Goal: Task Accomplishment & Management: Use online tool/utility

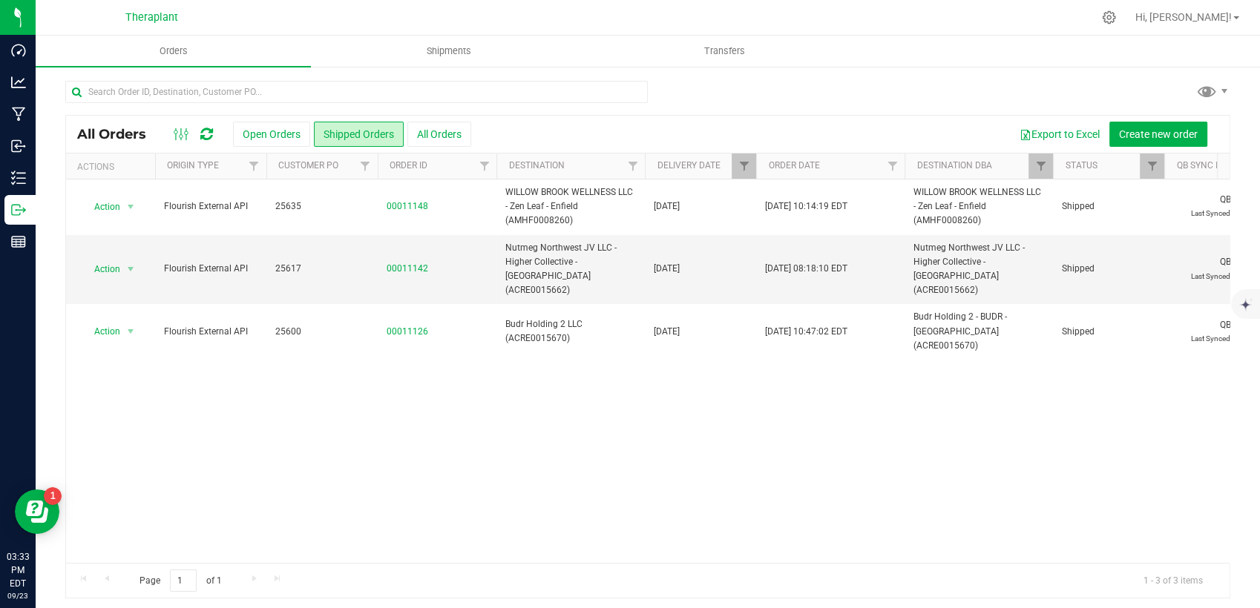
scroll to position [4, 0]
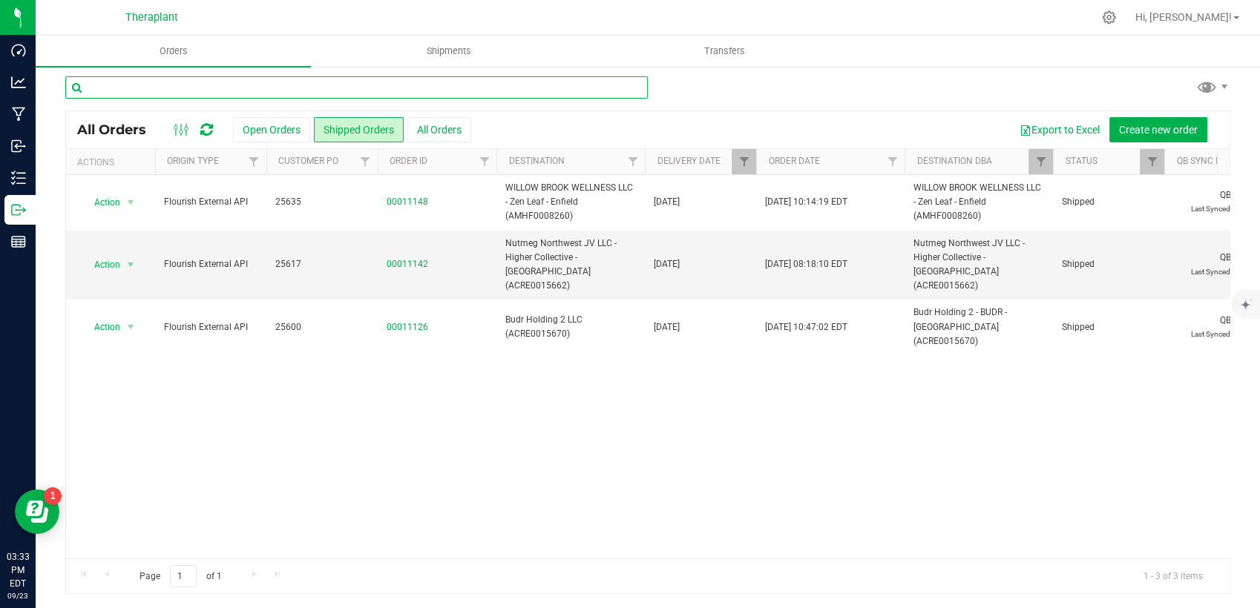
click at [410, 91] on input "text" at bounding box center [356, 87] width 583 height 22
click at [410, 90] on input "text" at bounding box center [356, 87] width 583 height 22
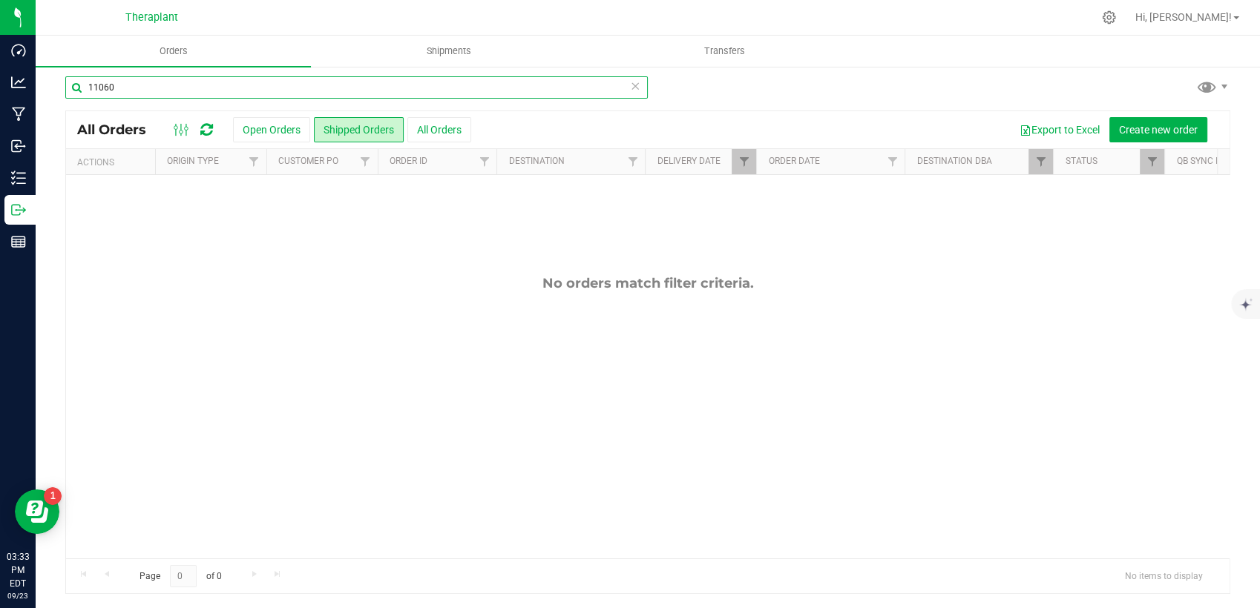
type input "11060"
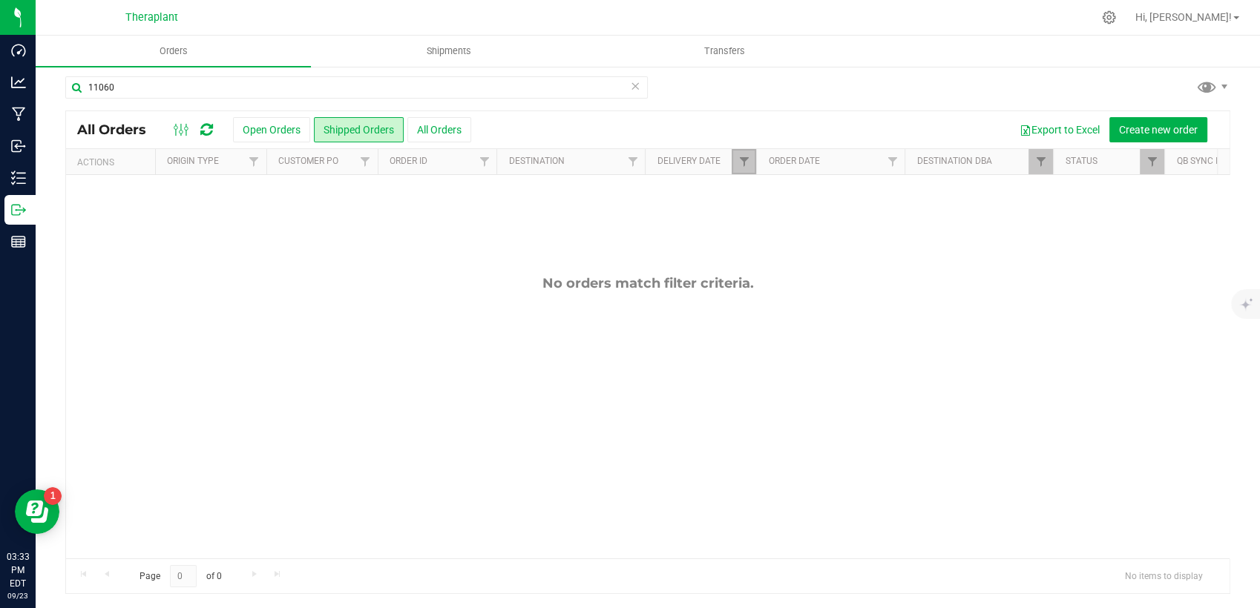
click at [734, 154] on link "Filter" at bounding box center [744, 161] width 24 height 25
click at [874, 299] on button "Clear" at bounding box center [857, 290] width 71 height 33
click at [1040, 168] on link "Filter" at bounding box center [1041, 161] width 24 height 25
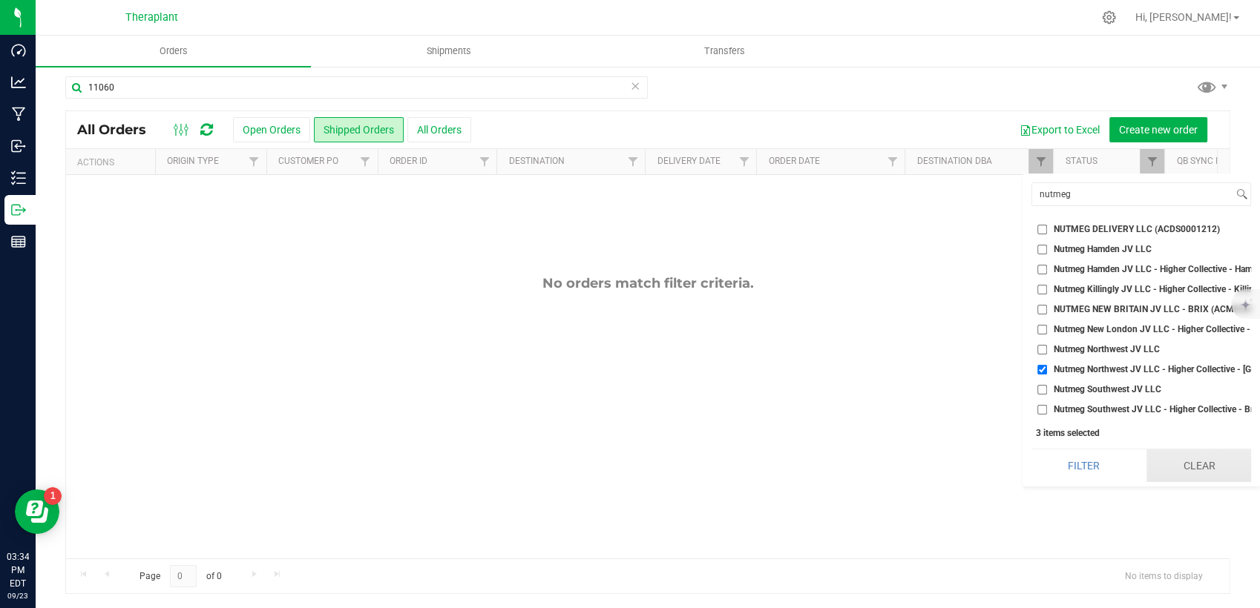
click at [1184, 476] on button "Clear" at bounding box center [1198, 466] width 105 height 33
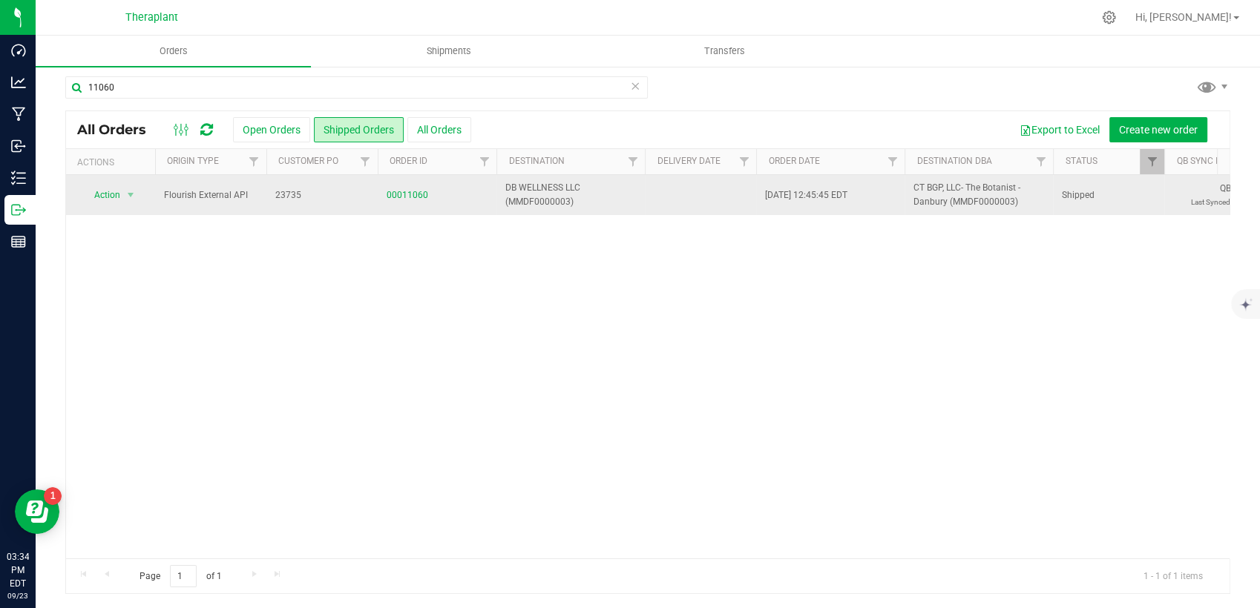
drag, startPoint x: 410, startPoint y: 182, endPoint x: 410, endPoint y: 204, distance: 22.3
click at [410, 186] on td "00011060" at bounding box center [437, 195] width 119 height 40
click at [408, 197] on link "00011060" at bounding box center [408, 195] width 42 height 14
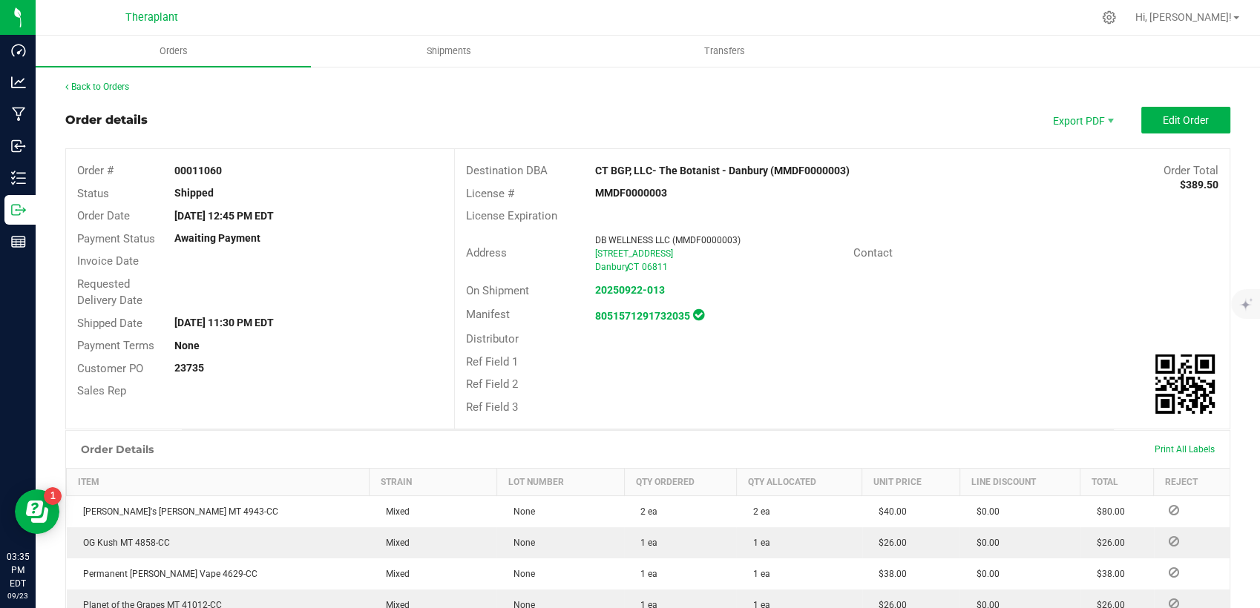
drag, startPoint x: 589, startPoint y: 292, endPoint x: 663, endPoint y: 282, distance: 74.9
click at [663, 283] on div "20250922-013" at bounding box center [713, 291] width 258 height 16
copy strong "20250922-013"
click at [621, 317] on strong "8051571291732035" at bounding box center [642, 316] width 95 height 12
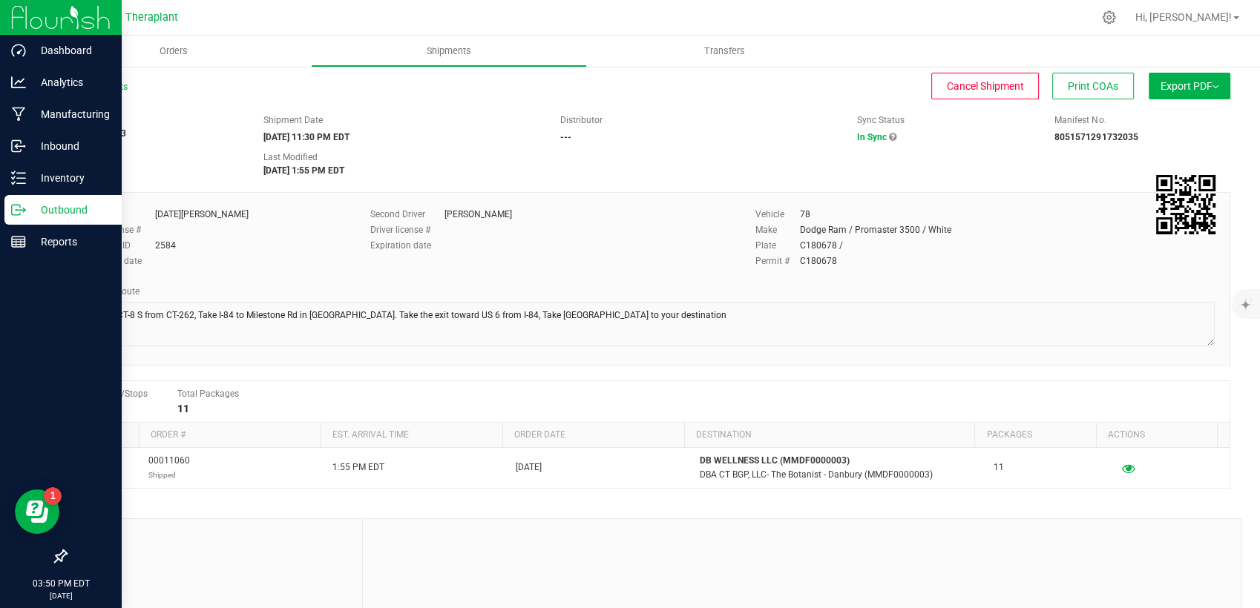
click at [39, 207] on p "Outbound" at bounding box center [70, 210] width 89 height 18
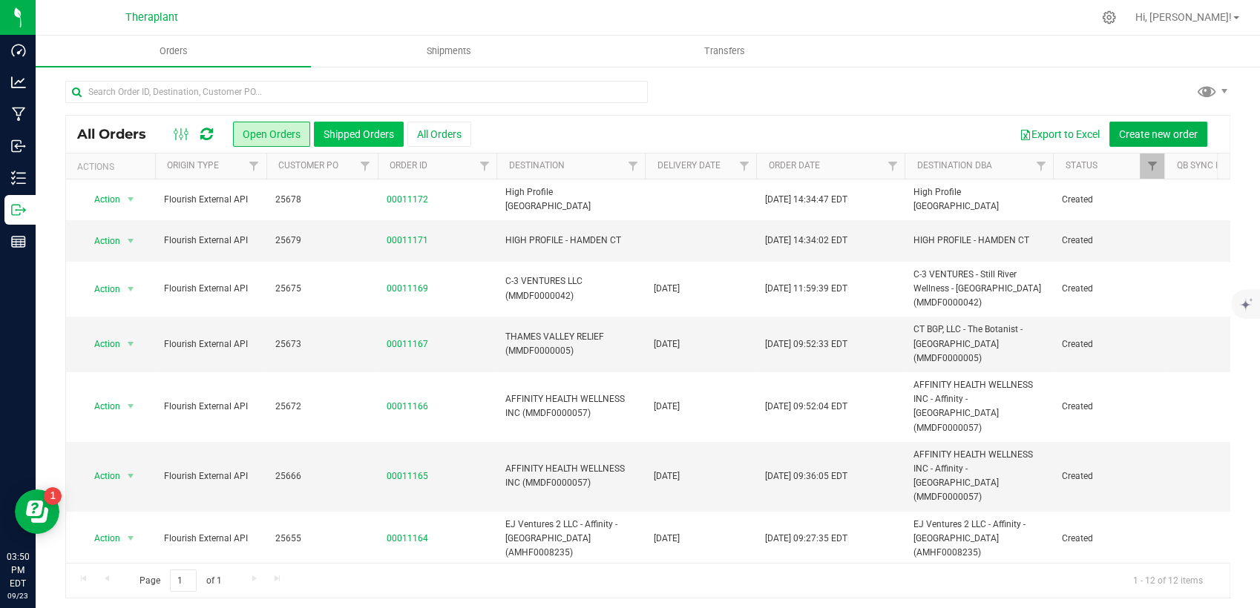
click at [359, 128] on button "Shipped Orders" at bounding box center [359, 134] width 90 height 25
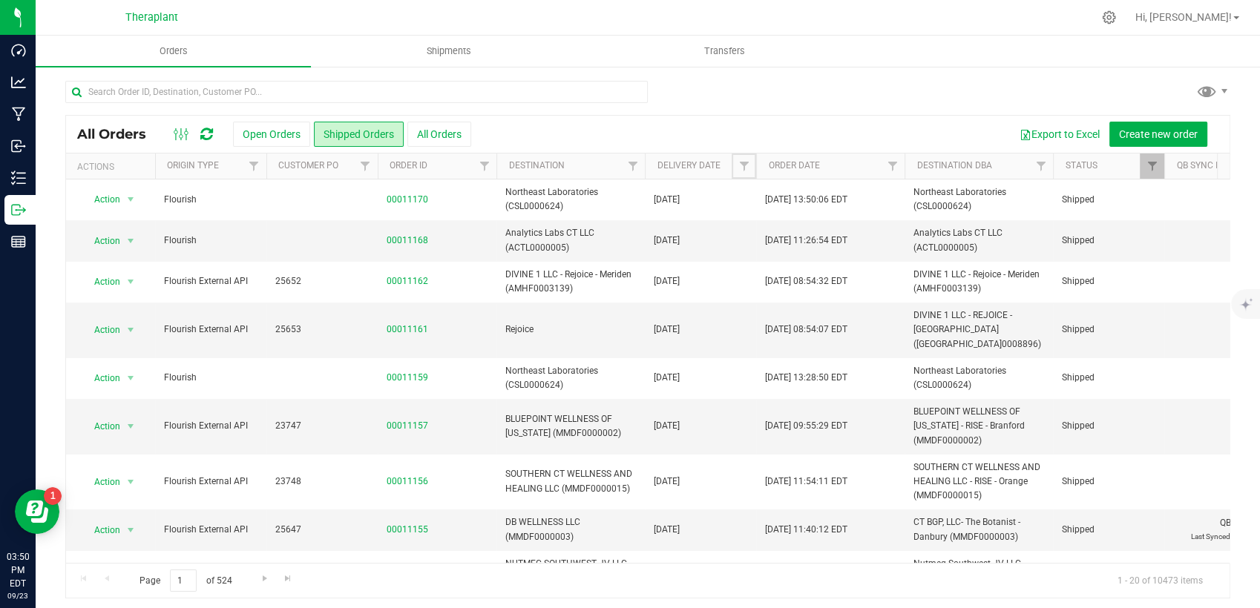
click at [744, 167] on span "Filter" at bounding box center [744, 166] width 12 height 12
click at [879, 258] on span "select" at bounding box center [882, 256] width 12 height 12
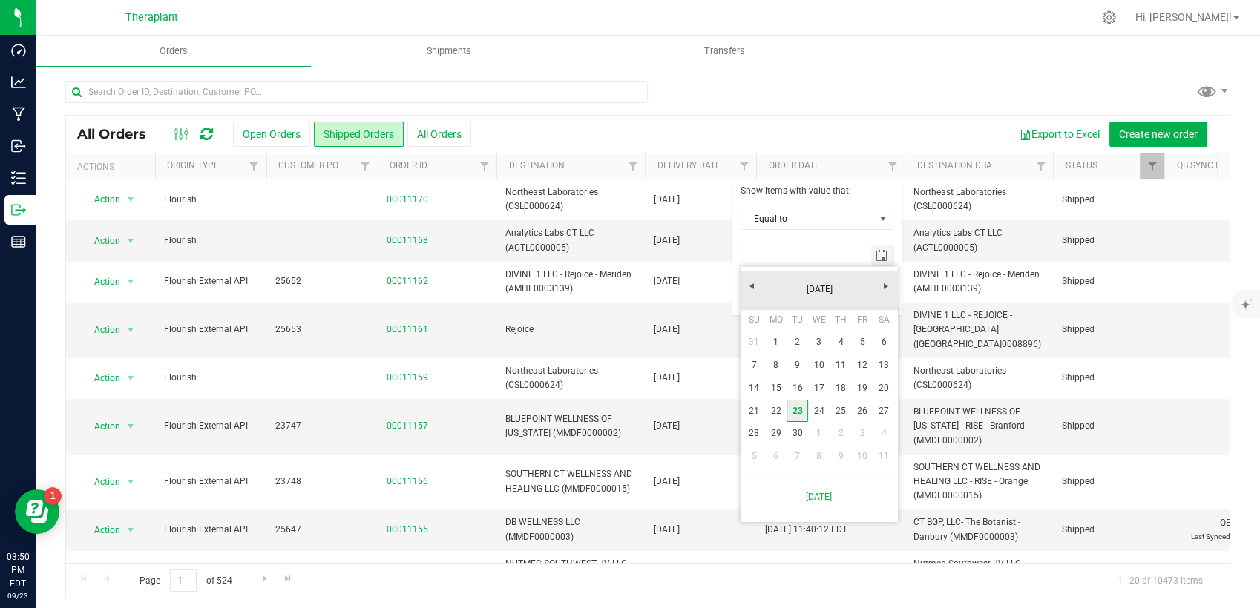
click at [797, 410] on link "23" at bounding box center [798, 411] width 22 height 23
type input "[DATE]"
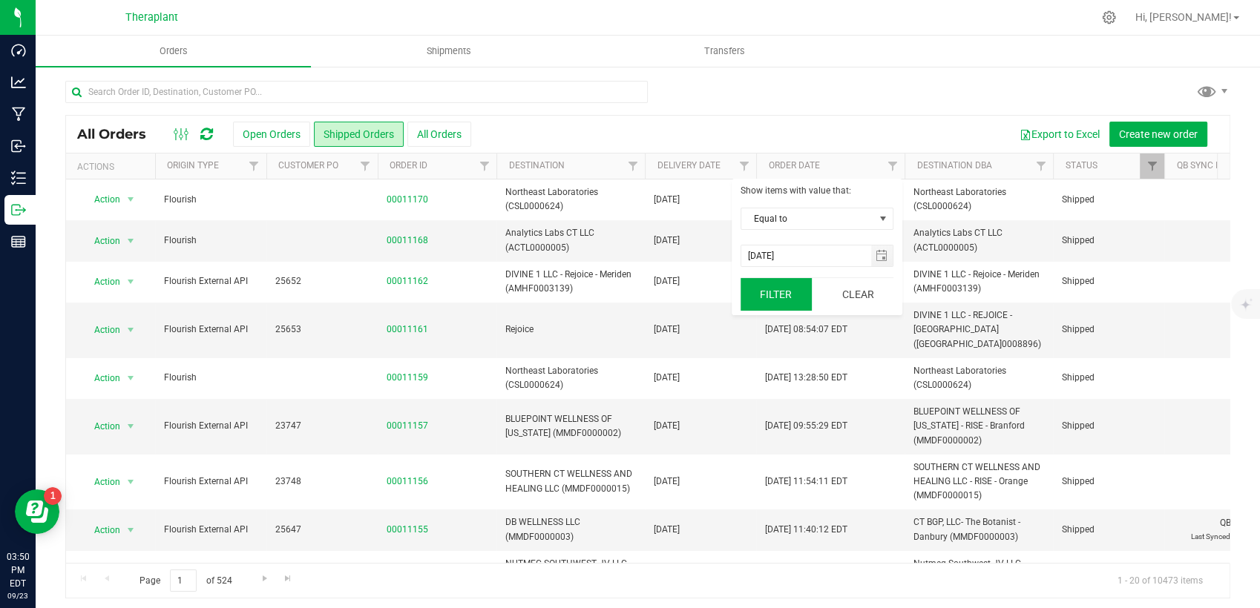
click at [785, 302] on button "Filter" at bounding box center [776, 294] width 71 height 33
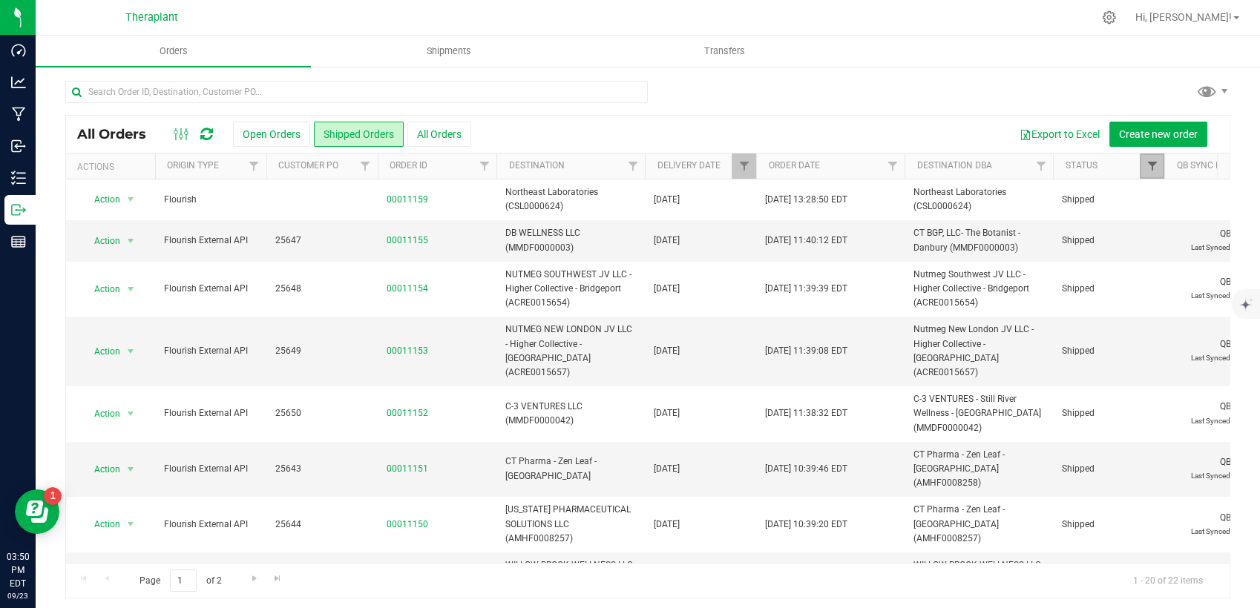
click at [1151, 168] on span "Filter" at bounding box center [1152, 166] width 12 height 12
type input "h"
type input "nutmeg"
click at [1219, 271] on button "Clear" at bounding box center [1215, 270] width 71 height 33
click at [1031, 169] on link "Filter" at bounding box center [1041, 166] width 24 height 25
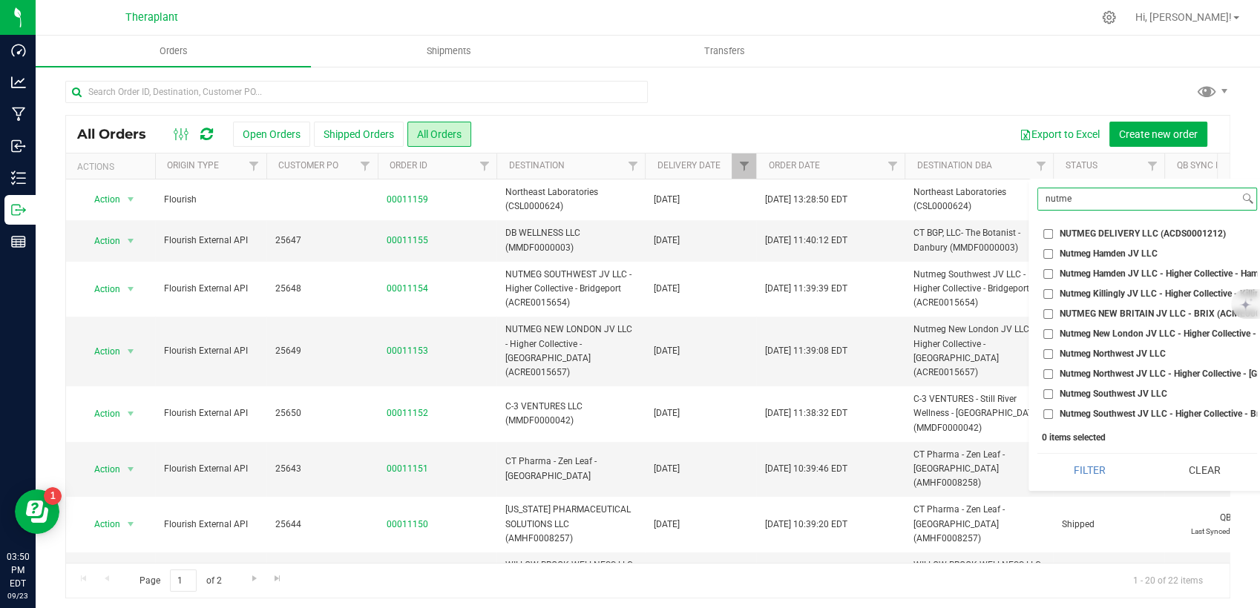
type input "nutme"
click at [1085, 370] on span "Nutmeg Northwest JV LLC - Higher Collective - [GEOGRAPHIC_DATA] (ACRE0015662)" at bounding box center [1231, 374] width 342 height 9
click at [1053, 370] on input "Nutmeg Northwest JV LLC - Higher Collective - [GEOGRAPHIC_DATA] (ACRE0015662)" at bounding box center [1048, 375] width 10 height 10
click at [1087, 479] on button "Filter" at bounding box center [1089, 470] width 105 height 33
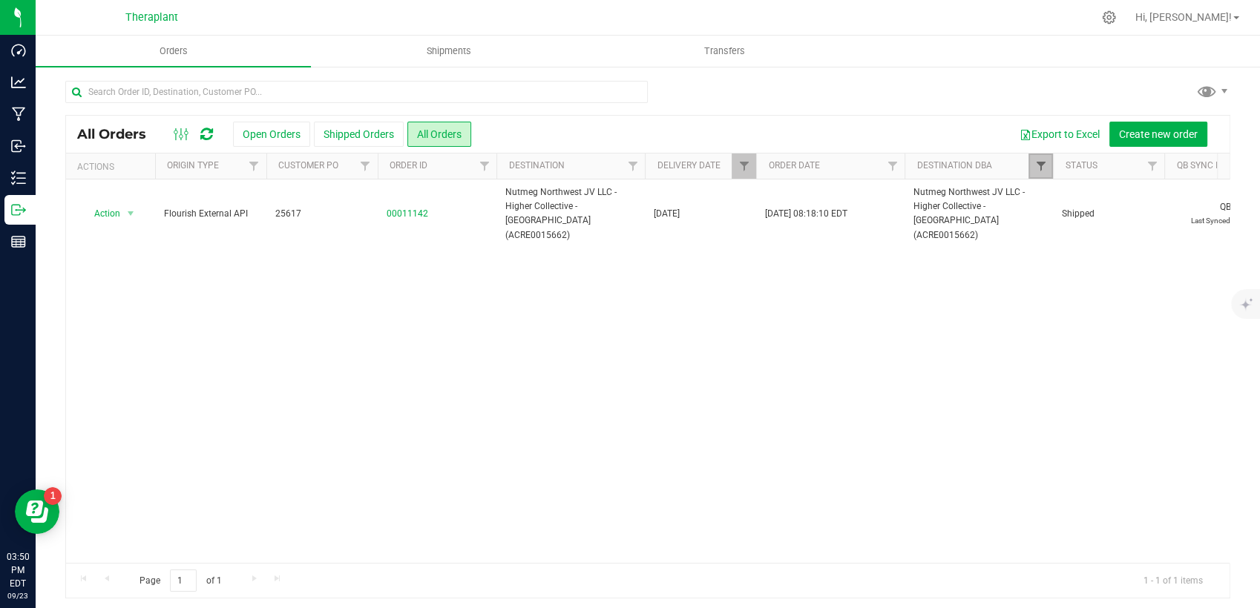
click at [1044, 167] on span "Filter" at bounding box center [1040, 166] width 12 height 12
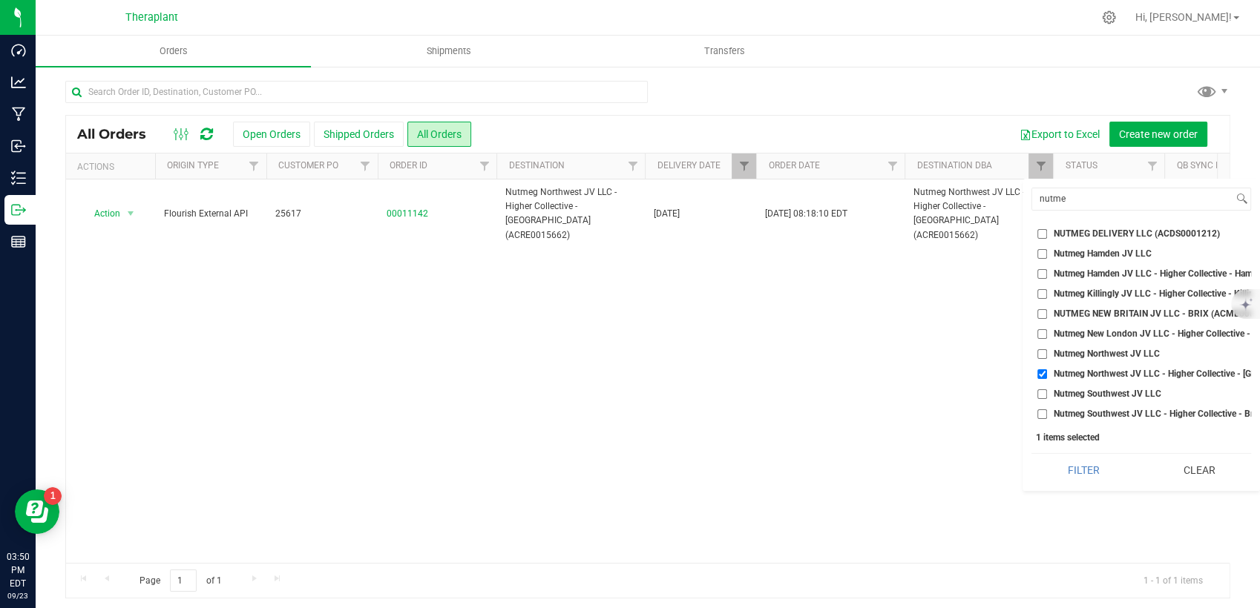
click at [1092, 375] on span "Nutmeg Northwest JV LLC - Higher Collective - [GEOGRAPHIC_DATA] (ACRE0015662)" at bounding box center [1225, 374] width 342 height 9
click at [1047, 375] on input "Nutmeg Northwest JV LLC - Higher Collective - [GEOGRAPHIC_DATA] (ACRE0015662)" at bounding box center [1042, 375] width 10 height 10
checkbox input "false"
click at [1096, 332] on span "Nutmeg New London JV LLC - Higher Collective - [GEOGRAPHIC_DATA] (ACRE0015657)" at bounding box center [1219, 333] width 352 height 9
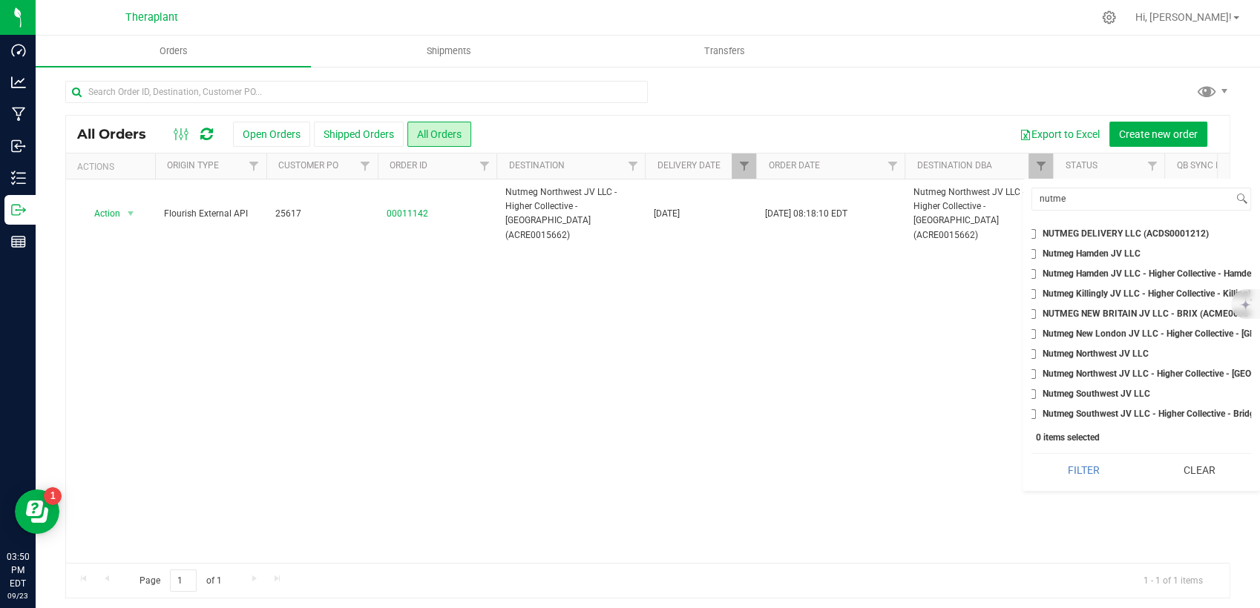
click at [1036, 332] on input "Nutmeg New London JV LLC - Higher Collective - [GEOGRAPHIC_DATA] (ACRE0015657)" at bounding box center [1031, 334] width 10 height 10
checkbox input "true"
click at [1101, 484] on button "Filter" at bounding box center [1083, 470] width 105 height 33
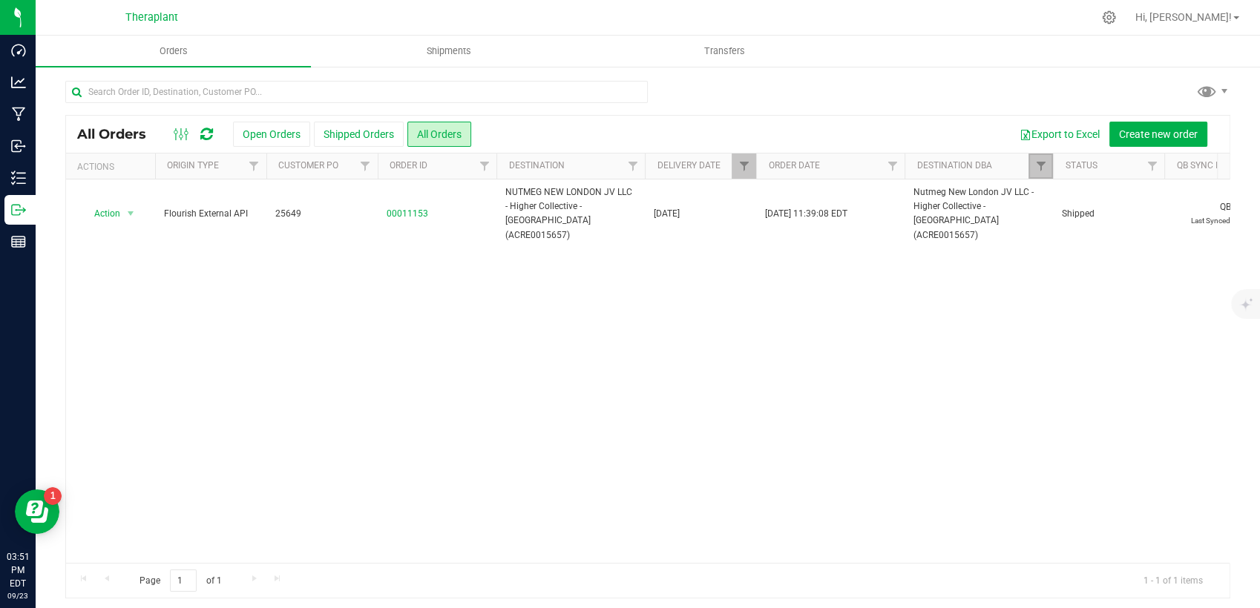
click at [1045, 175] on link "Filter" at bounding box center [1041, 166] width 24 height 25
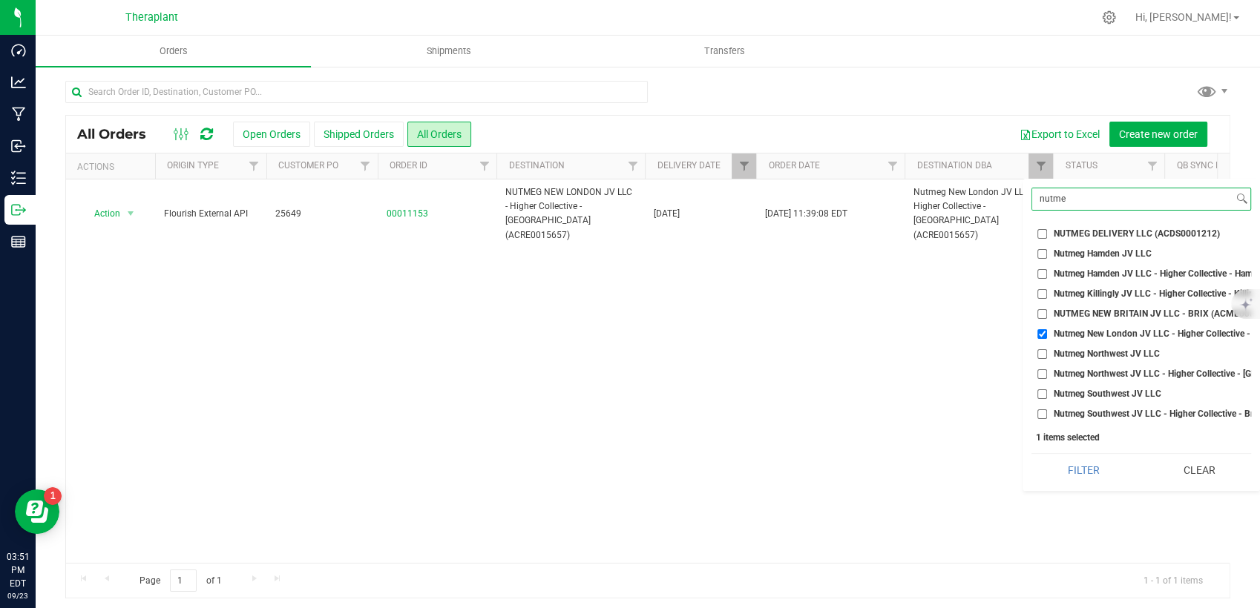
drag, startPoint x: 1092, startPoint y: 200, endPoint x: 1030, endPoint y: 213, distance: 62.9
click at [1030, 213] on div "nutme Select All 56 [PERSON_NAME] LLC - LUCKY BREAK CANNABIS - Bridgeport (ACFB…" at bounding box center [1141, 335] width 237 height 312
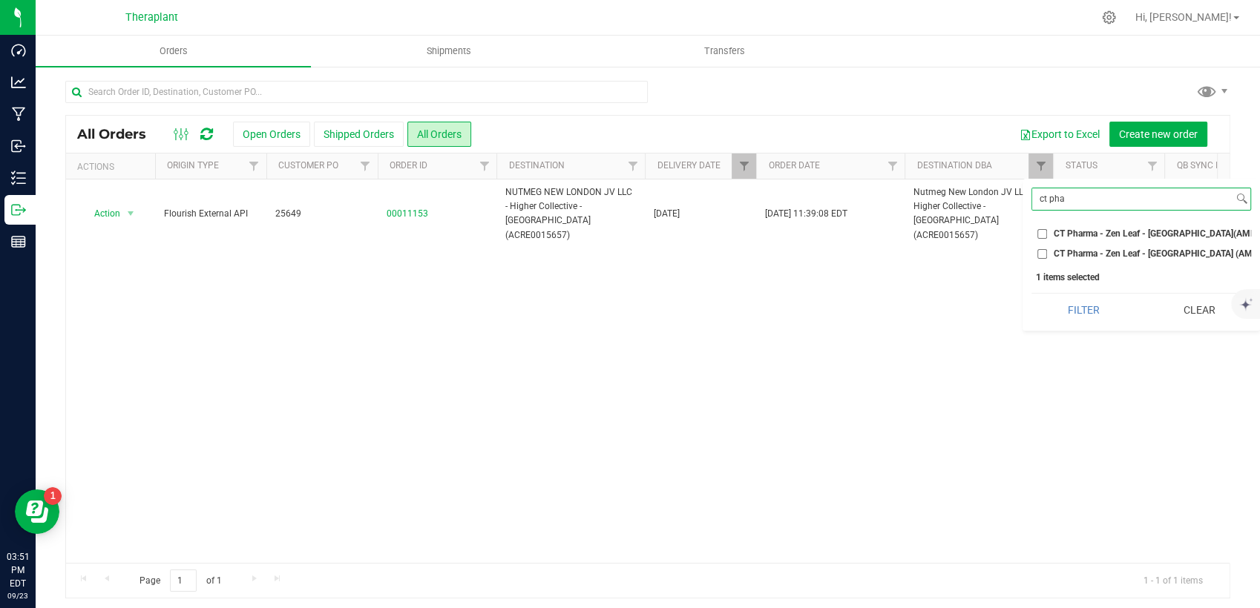
type input "ct pha"
click at [1102, 250] on span "CT Pharma - Zen Leaf - [GEOGRAPHIC_DATA] (AMHF0008257)" at bounding box center [1178, 253] width 249 height 9
click at [1047, 250] on input "CT Pharma - Zen Leaf - [GEOGRAPHIC_DATA] (AMHF0008257)" at bounding box center [1042, 254] width 10 height 10
click at [1090, 320] on button "Filter" at bounding box center [1083, 310] width 105 height 33
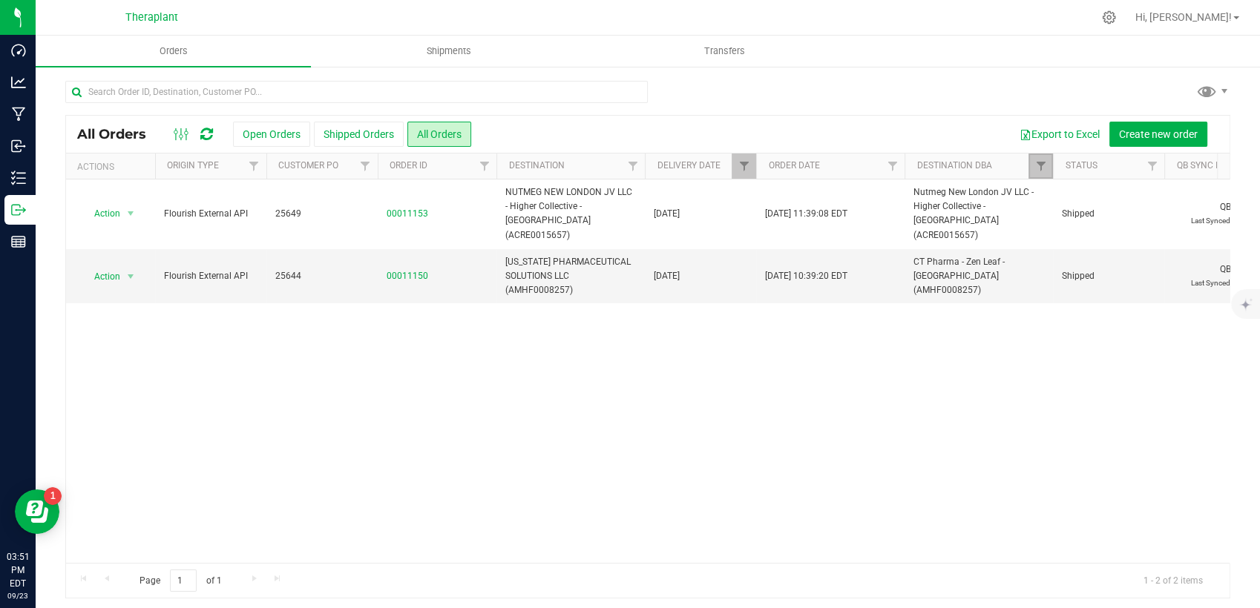
click at [1031, 158] on link "Filter" at bounding box center [1041, 166] width 24 height 25
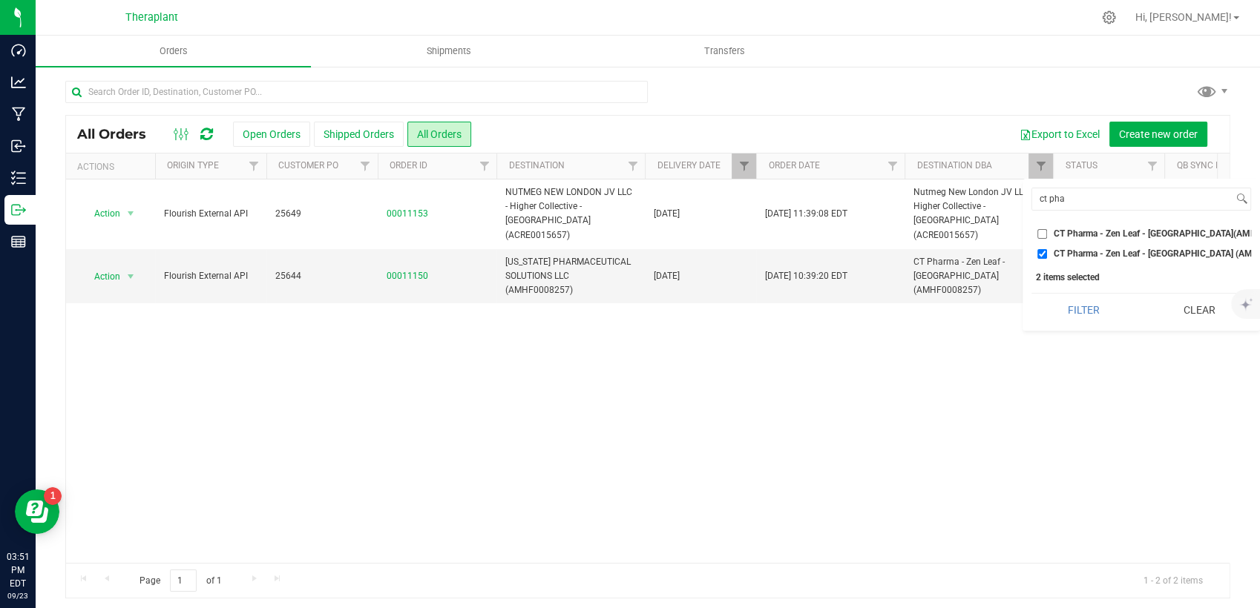
click at [1198, 317] on button "Clear" at bounding box center [1198, 310] width 105 height 33
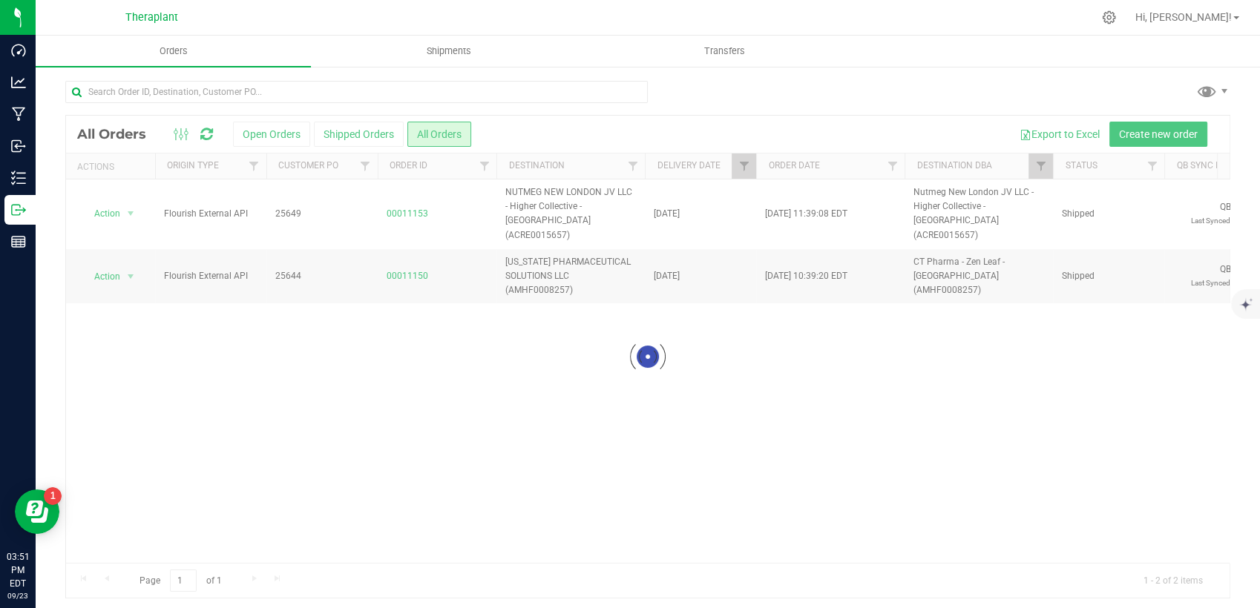
checkbox input "false"
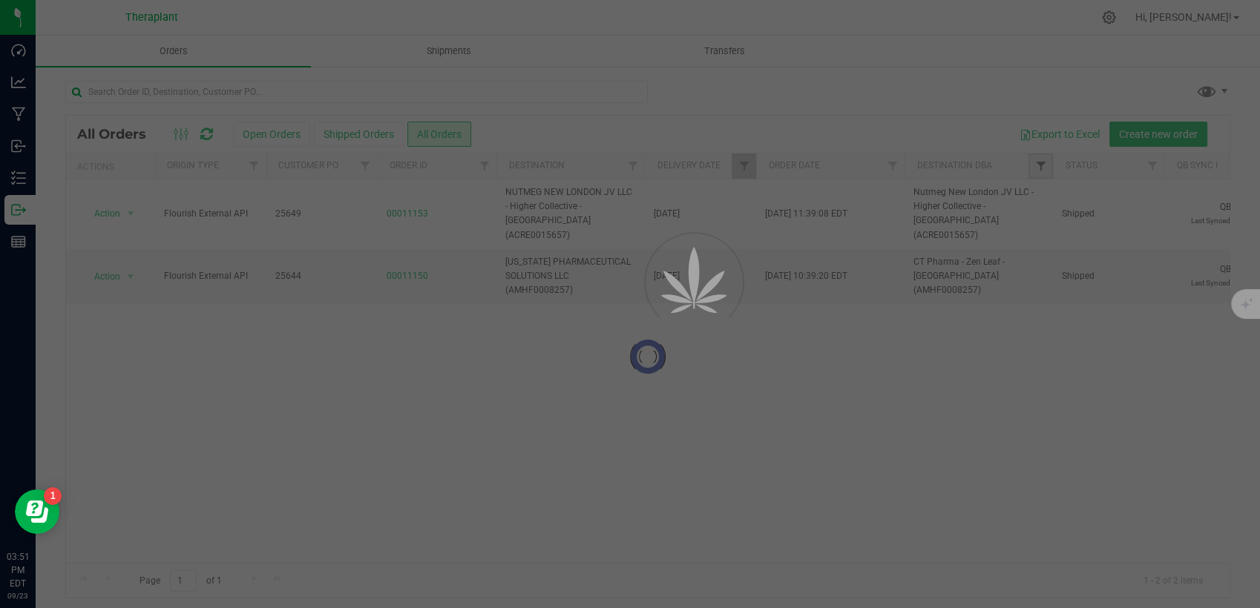
click at [1035, 168] on span "Filter" at bounding box center [1040, 166] width 12 height 12
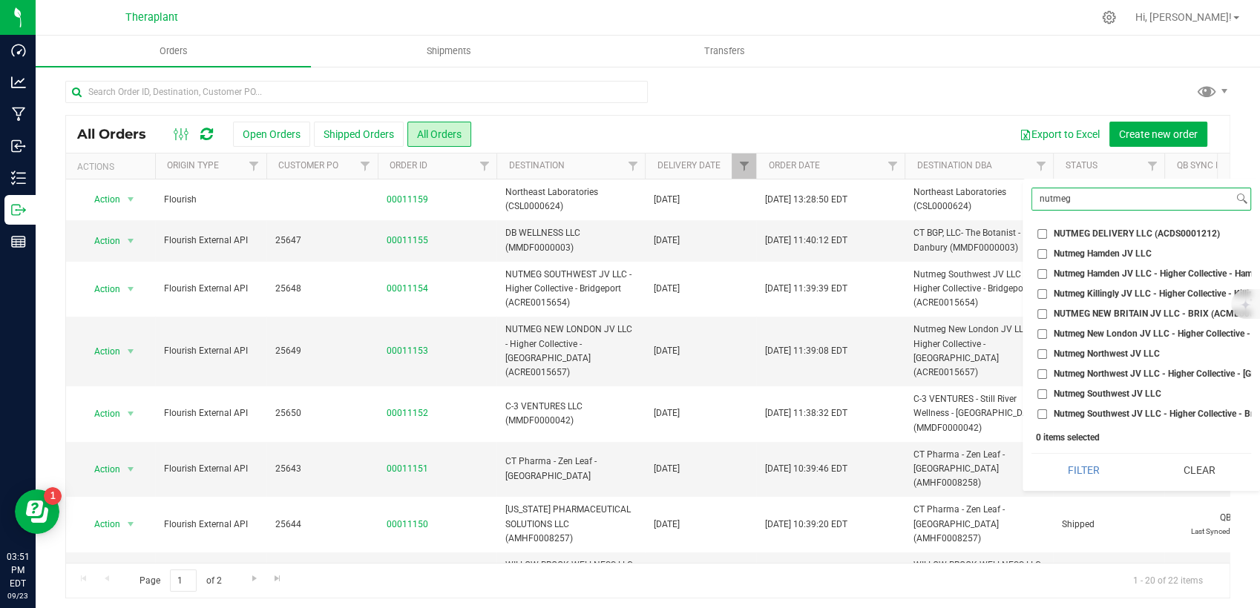
type input "nutmeg"
click at [1085, 298] on span "Nutmeg Killingly JV LLC - Higher Collective - Killingly (ACRE0015655)" at bounding box center [1194, 293] width 280 height 9
click at [1047, 298] on input "Nutmeg Killingly JV LLC - Higher Collective - Killingly (ACRE0015655)" at bounding box center [1042, 294] width 10 height 10
click at [1077, 482] on button "Filter" at bounding box center [1083, 470] width 105 height 33
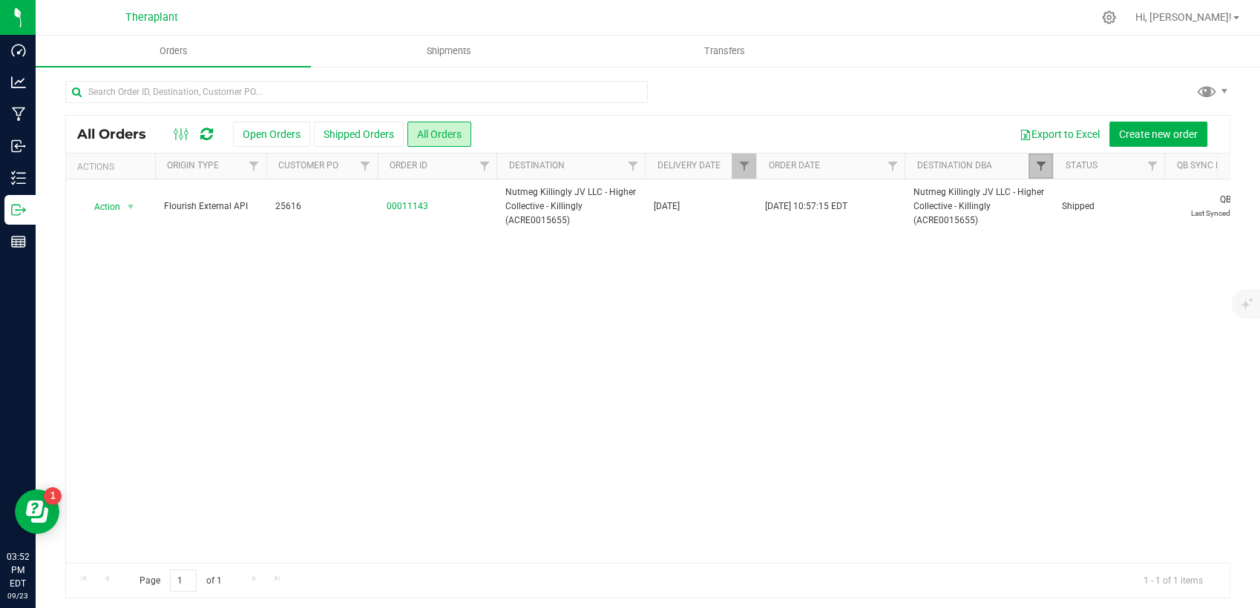
click at [1046, 167] on span "Filter" at bounding box center [1040, 166] width 12 height 12
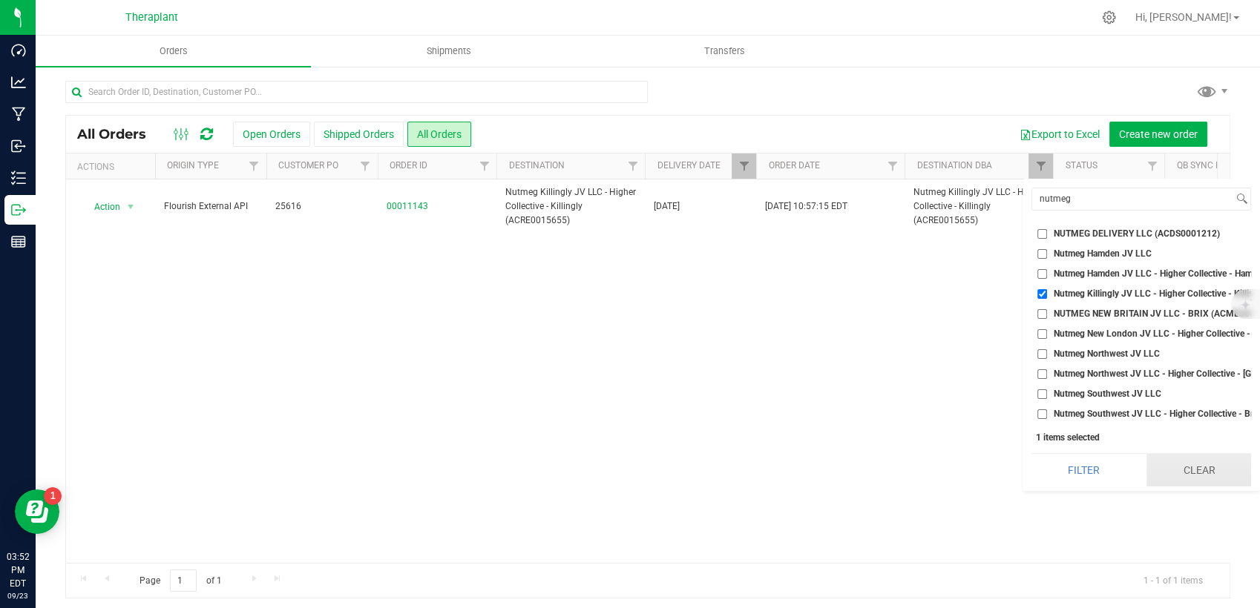
click at [1187, 487] on button "Clear" at bounding box center [1198, 470] width 105 height 33
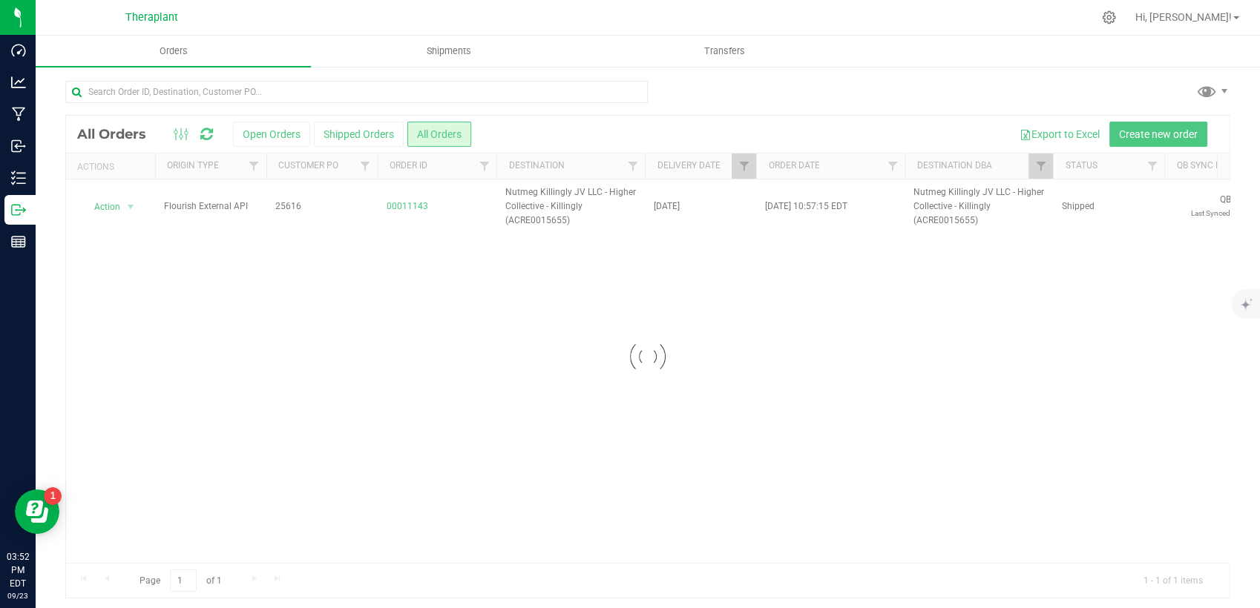
checkbox input "false"
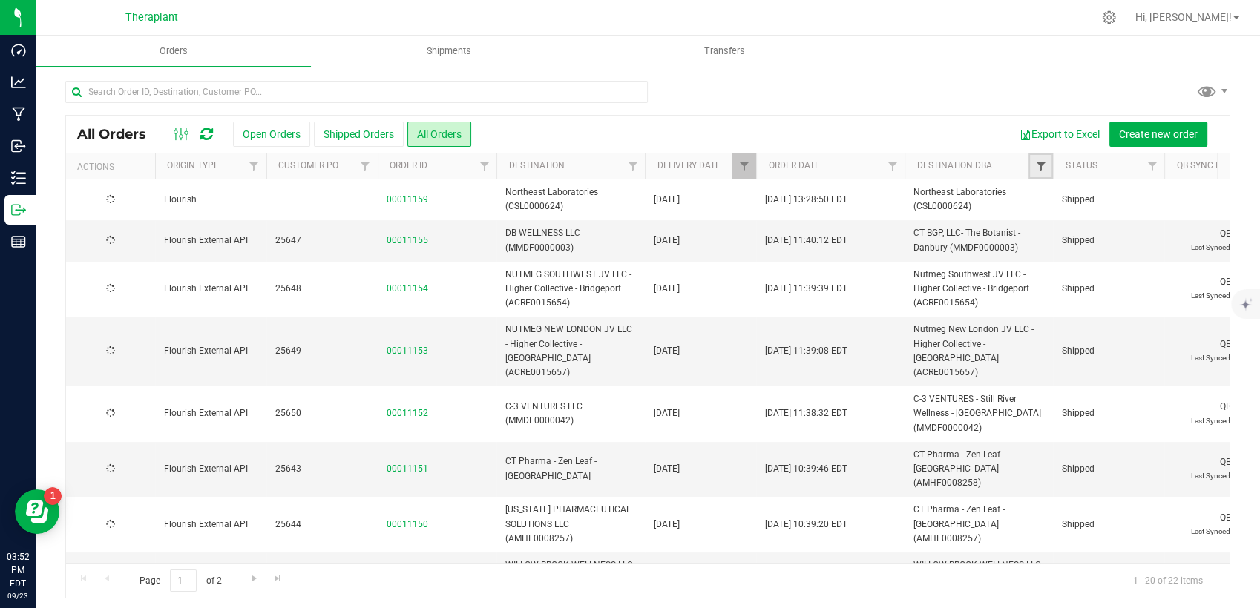
click at [1040, 165] on span "Filter" at bounding box center [1040, 166] width 12 height 12
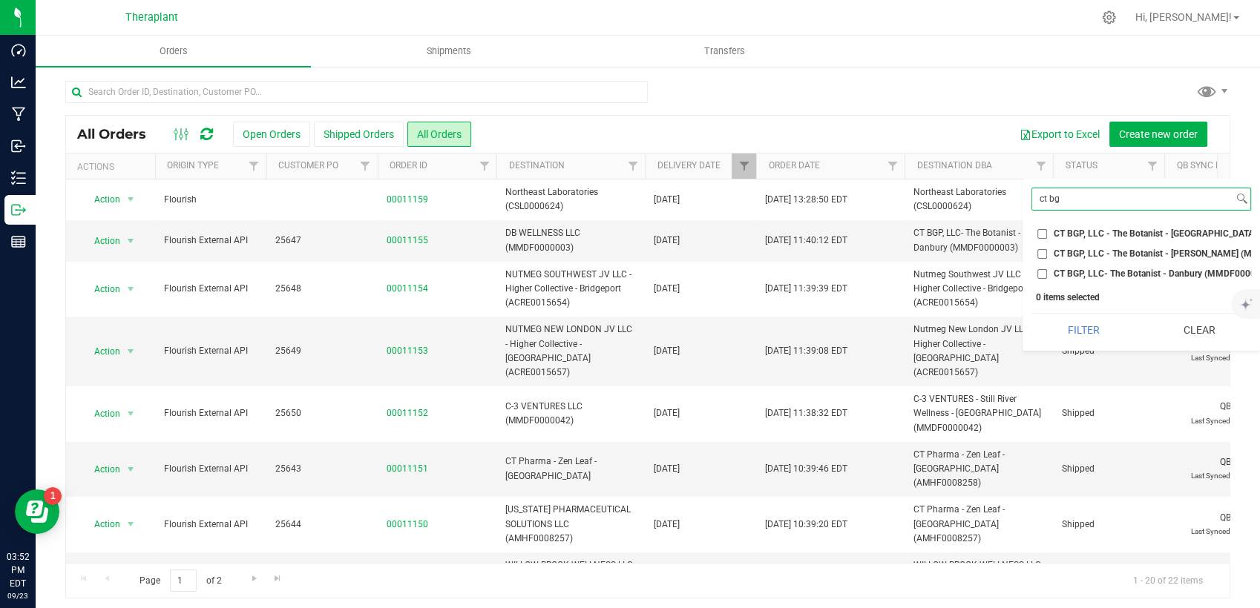
type input "ct bg"
click at [1073, 257] on span "CT BGP, LLC - The Botanist - [PERSON_NAME] (MMDF0000004)" at bounding box center [1182, 253] width 257 height 9
click at [1047, 257] on input "CT BGP, LLC - The Botanist - [PERSON_NAME] (MMDF0000004)" at bounding box center [1042, 254] width 10 height 10
click at [1074, 347] on button "Filter" at bounding box center [1083, 330] width 105 height 33
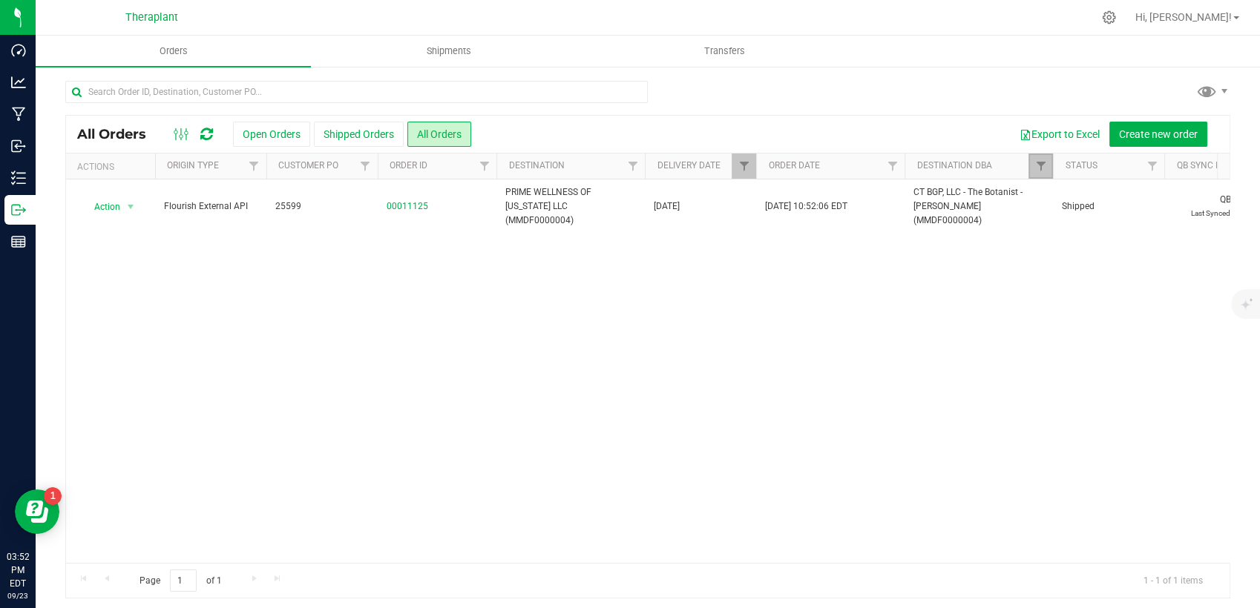
click at [1033, 163] on link "Filter" at bounding box center [1041, 166] width 24 height 25
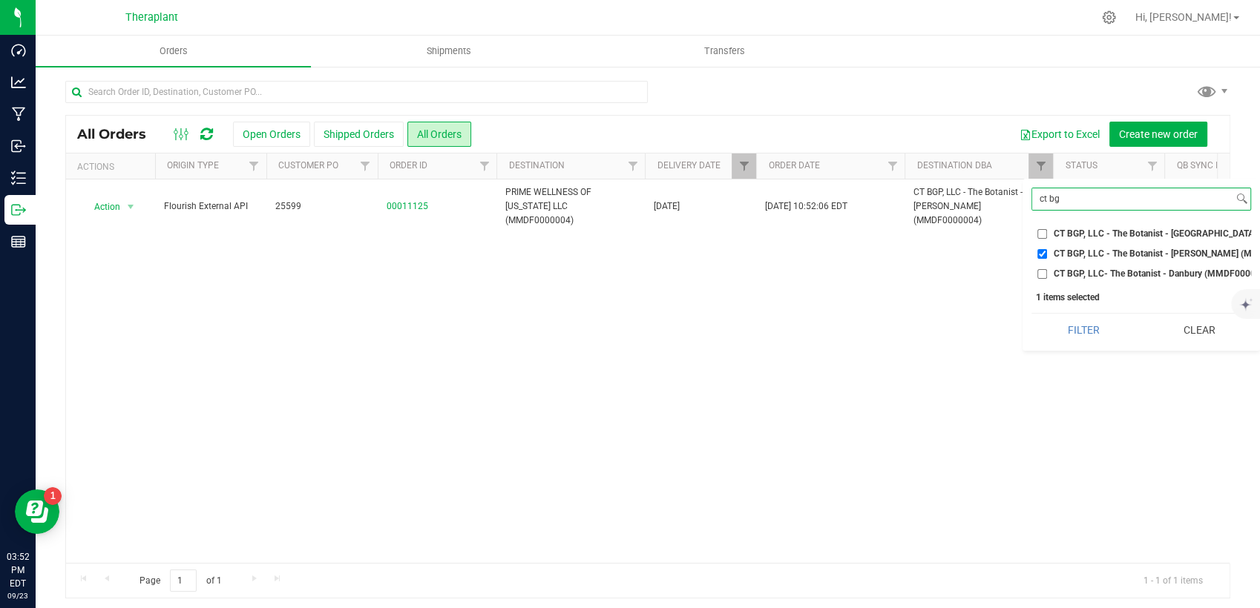
drag, startPoint x: 1089, startPoint y: 209, endPoint x: 1050, endPoint y: 219, distance: 40.5
click at [1049, 219] on div "ct bg Select All 56 [PERSON_NAME] LLC - LUCKY BREAK CANNABIS - Bridgeport (ACFB…" at bounding box center [1141, 265] width 237 height 172
click at [1085, 253] on span "CT BGP, LLC - The Botanist - [PERSON_NAME] (MMDF0000004)" at bounding box center [1182, 253] width 257 height 9
click at [1047, 253] on input "CT BGP, LLC - The Botanist - [PERSON_NAME] (MMDF0000004)" at bounding box center [1042, 254] width 10 height 10
checkbox input "false"
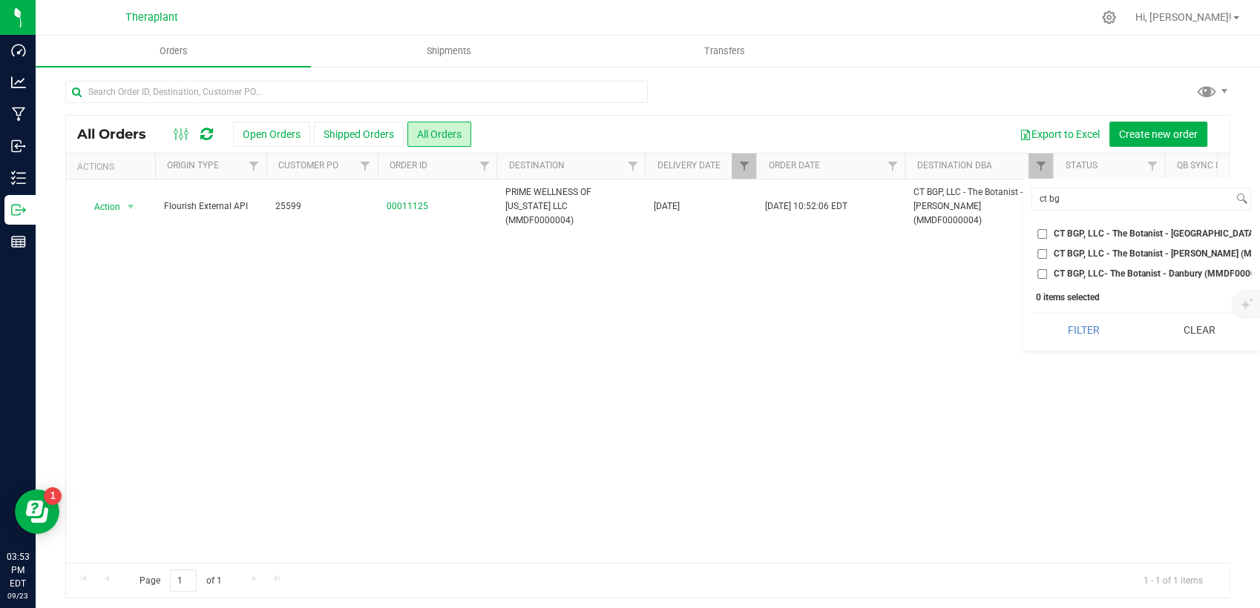
click at [1086, 234] on span "CT BGP, LLC - The Botanist - [GEOGRAPHIC_DATA] (MMDF0000005)" at bounding box center [1191, 233] width 275 height 9
click at [1047, 234] on input "CT BGP, LLC - The Botanist - [GEOGRAPHIC_DATA] (MMDF0000005)" at bounding box center [1042, 234] width 10 height 10
checkbox input "true"
click at [1080, 336] on button "Filter" at bounding box center [1083, 330] width 105 height 33
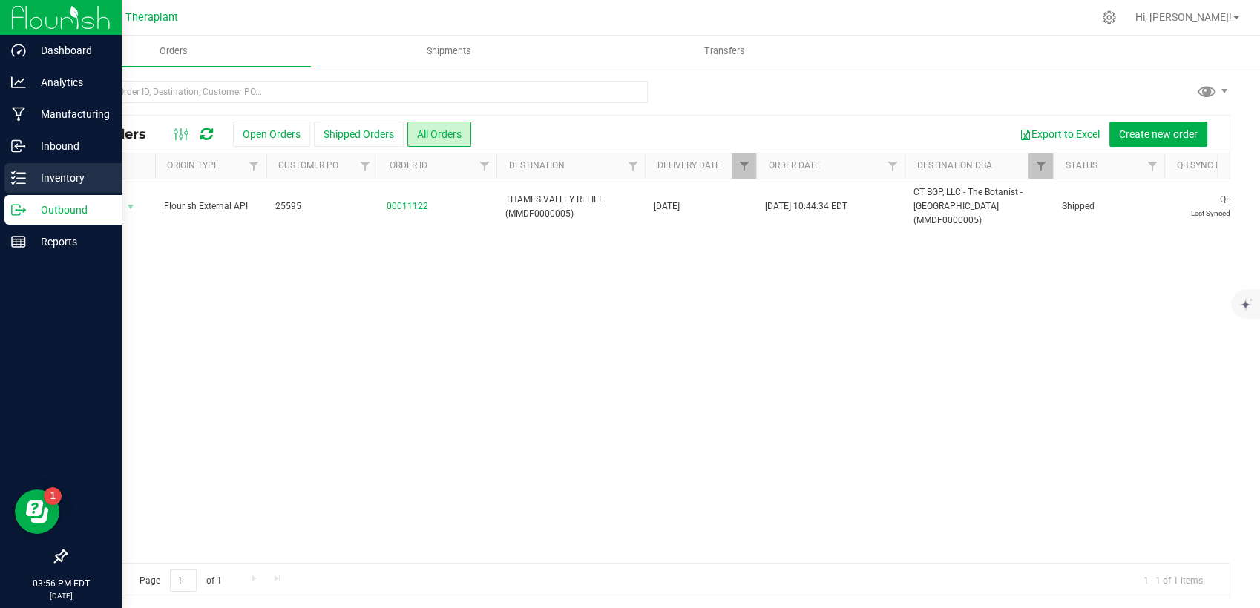
click at [42, 179] on p "Inventory" at bounding box center [70, 178] width 89 height 18
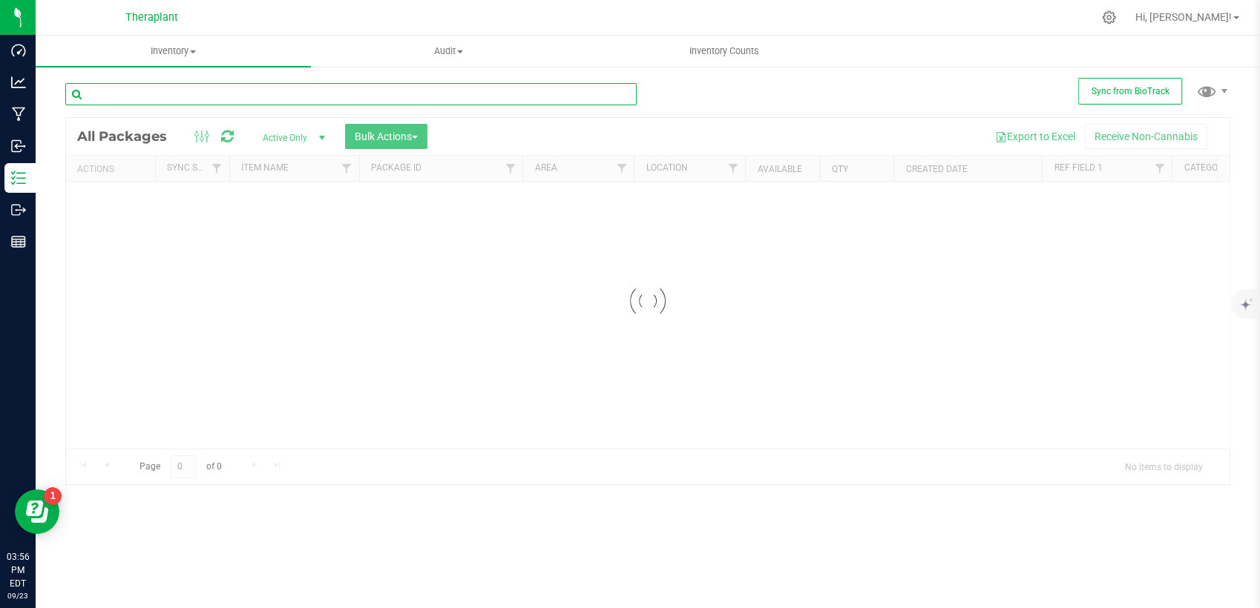
click at [152, 92] on input "text" at bounding box center [350, 94] width 571 height 22
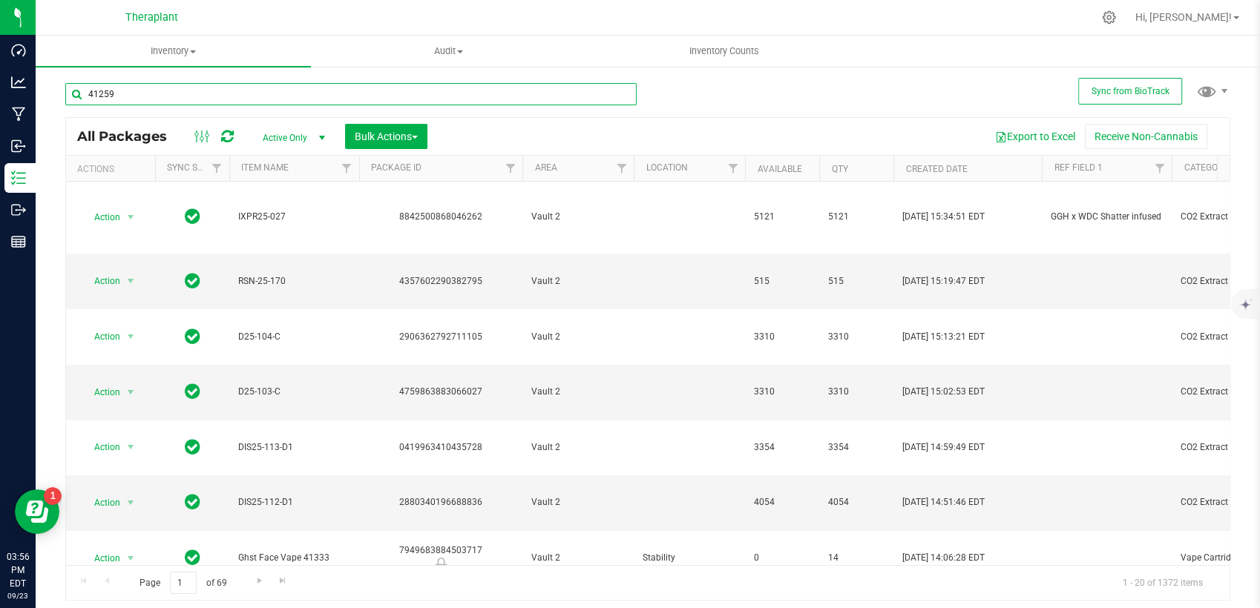
type input "41259"
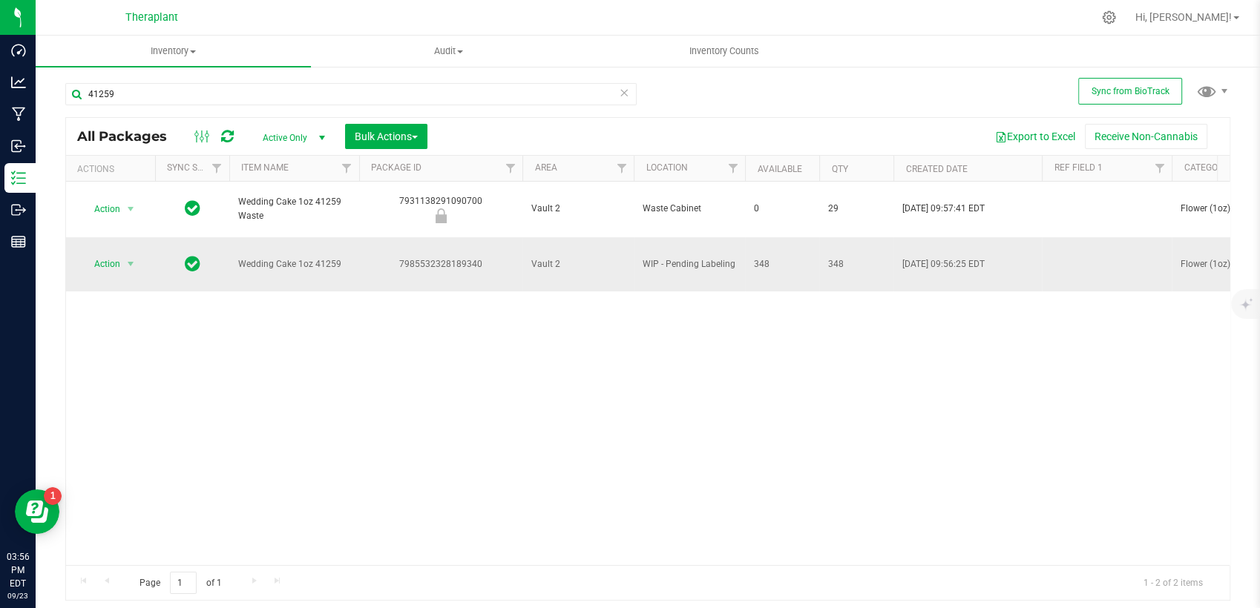
click at [1086, 243] on td at bounding box center [1107, 264] width 130 height 55
type input "Indica"
click at [118, 254] on span "Action" at bounding box center [101, 264] width 40 height 21
click at [124, 270] on li "Create package" at bounding box center [139, 268] width 114 height 22
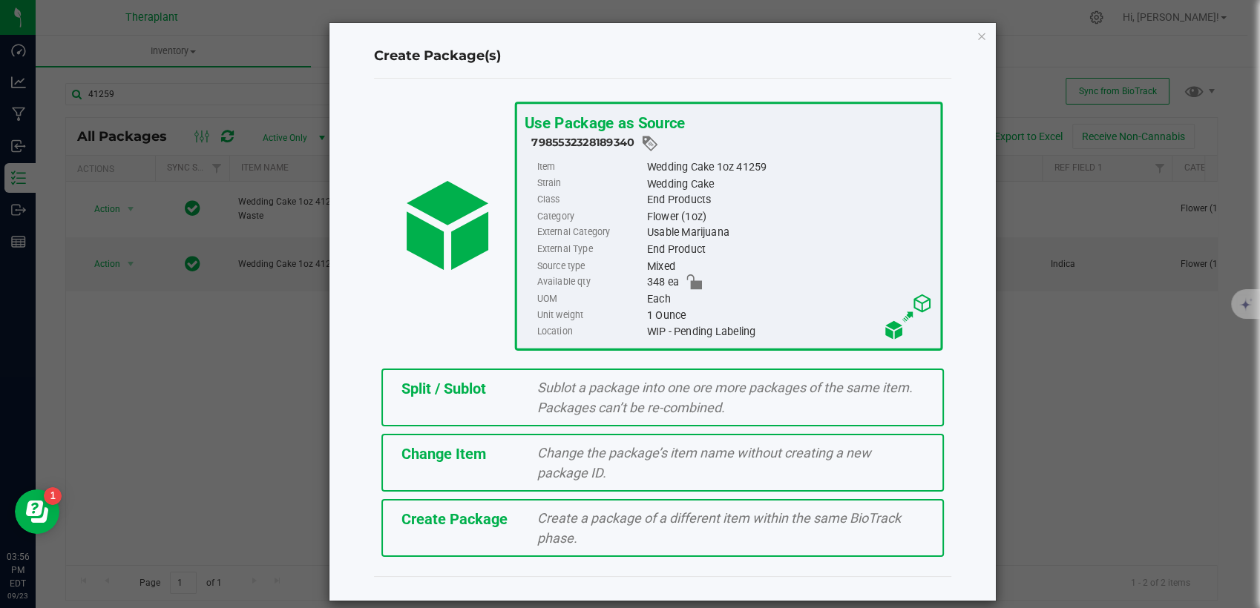
click at [604, 399] on span "Sublot a package into one ore more packages of the same item. Packages can’t be…" at bounding box center [724, 398] width 375 height 36
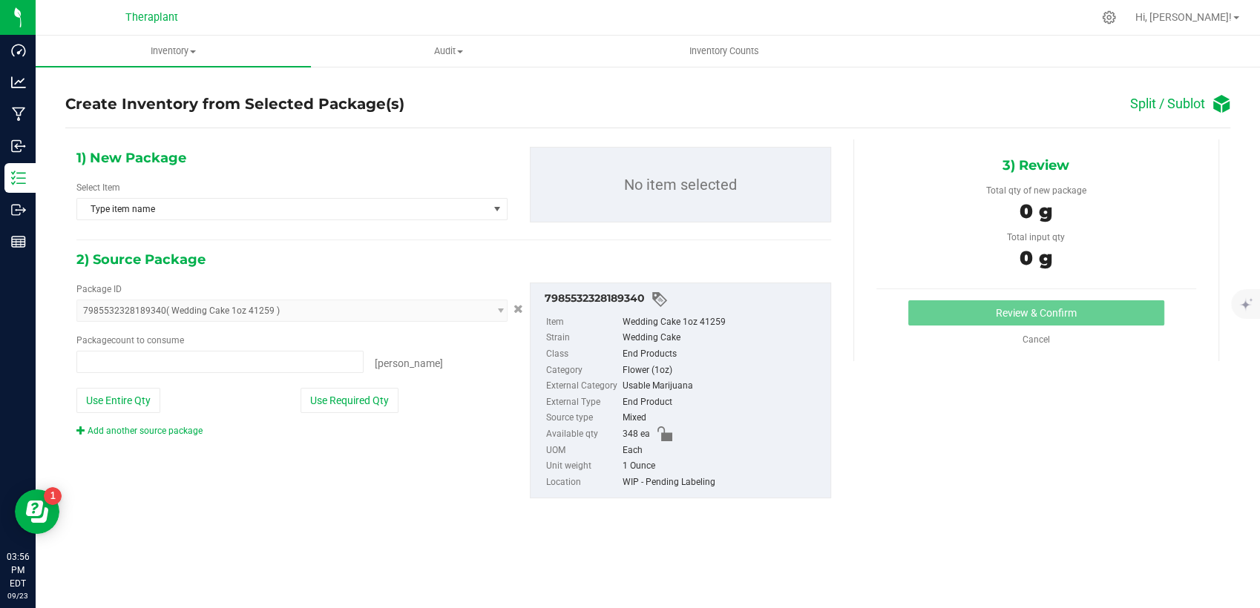
type input "0 ea"
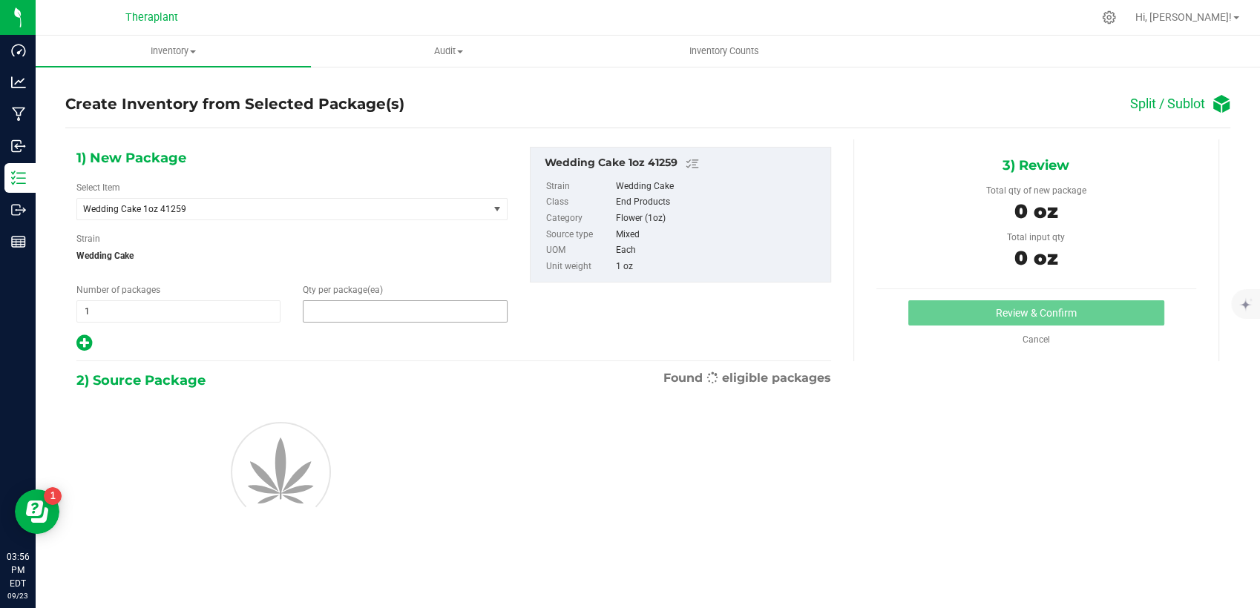
click at [373, 309] on span at bounding box center [405, 312] width 204 height 22
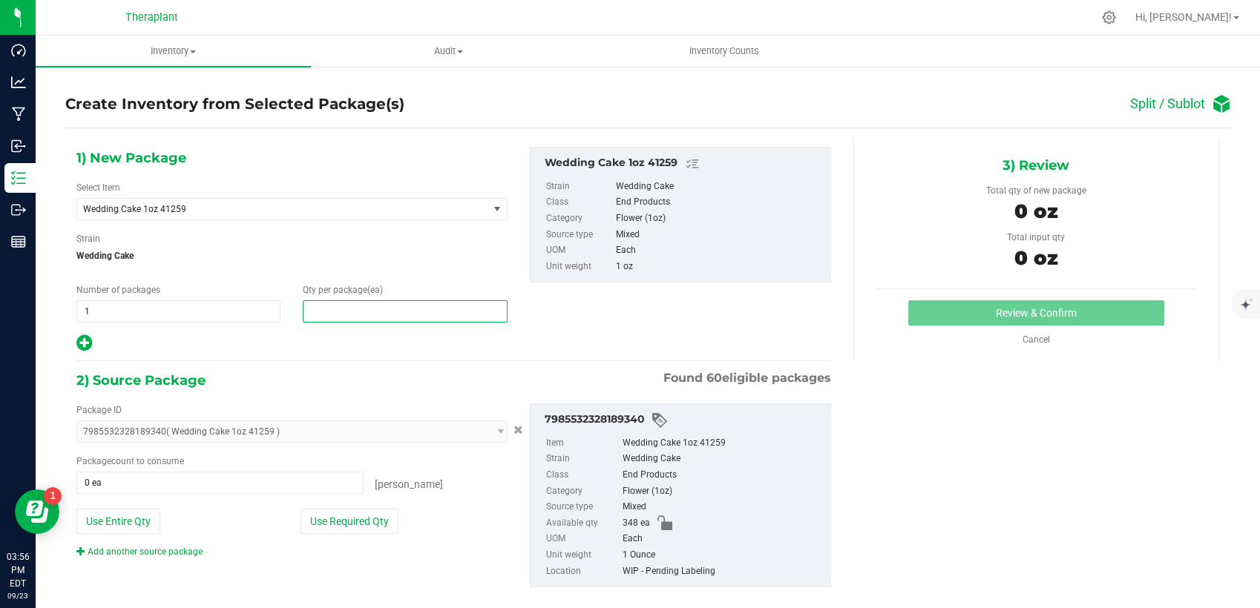
type input "8"
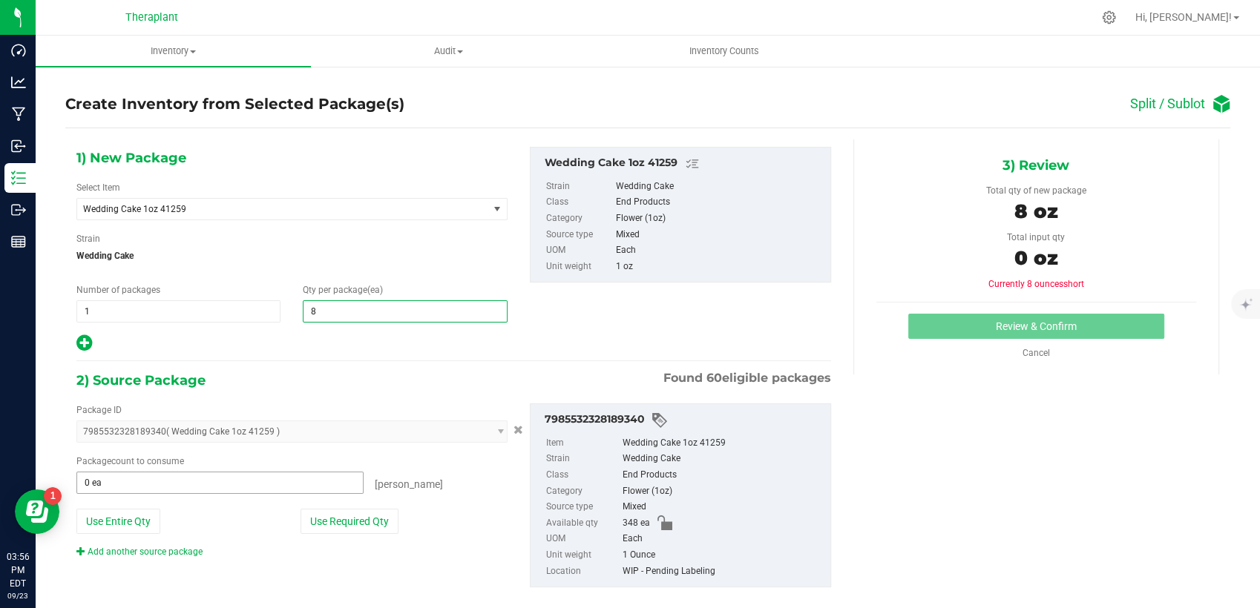
click at [176, 475] on input "0 ea" at bounding box center [220, 483] width 286 height 21
type input "8"
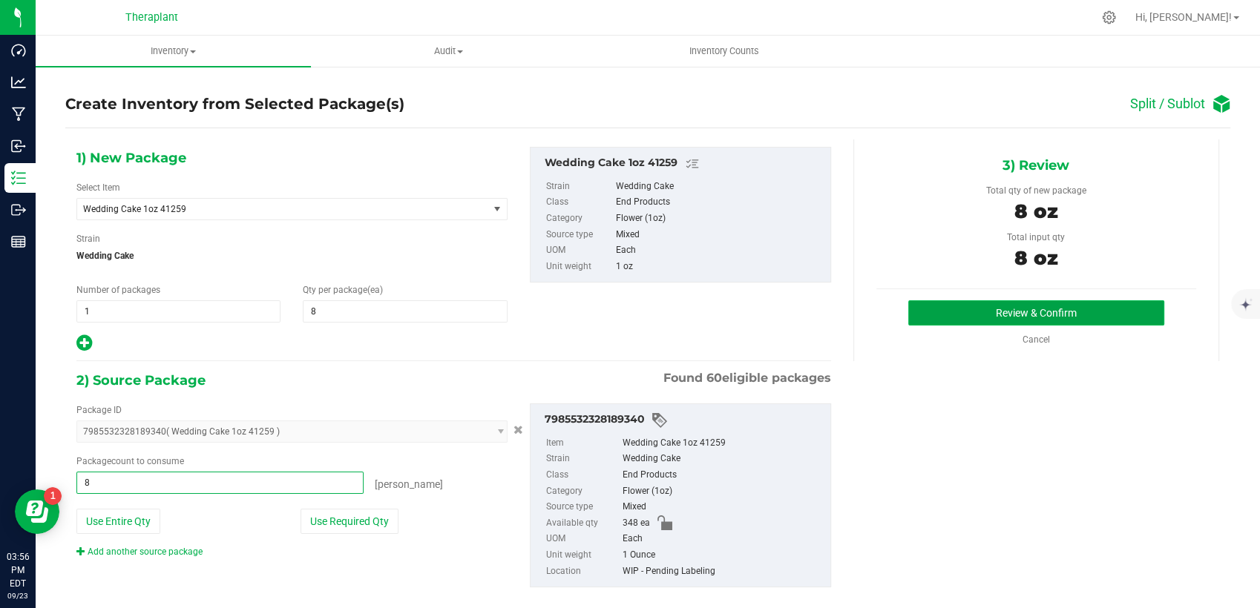
type input "8 ea"
click at [926, 322] on button "Review & Confirm" at bounding box center [1036, 313] width 256 height 25
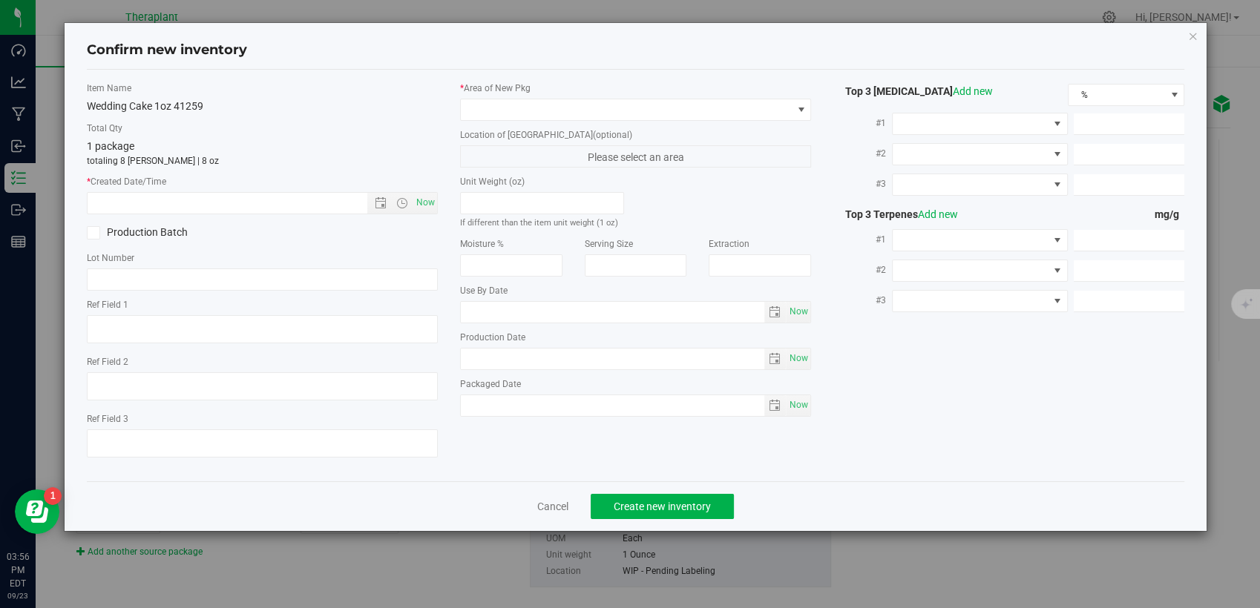
type textarea "Indica"
type input "[DATE]"
click at [432, 203] on span "Now" at bounding box center [425, 203] width 25 height 22
type input "[DATE] 3:56 PM"
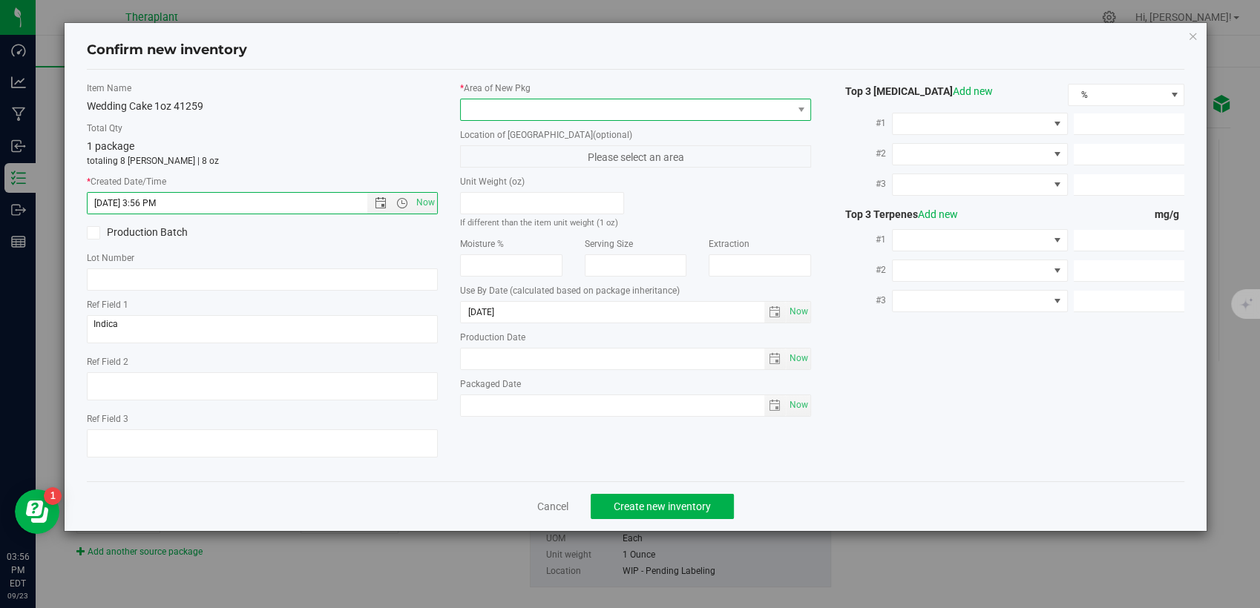
click at [519, 116] on span at bounding box center [626, 109] width 331 height 21
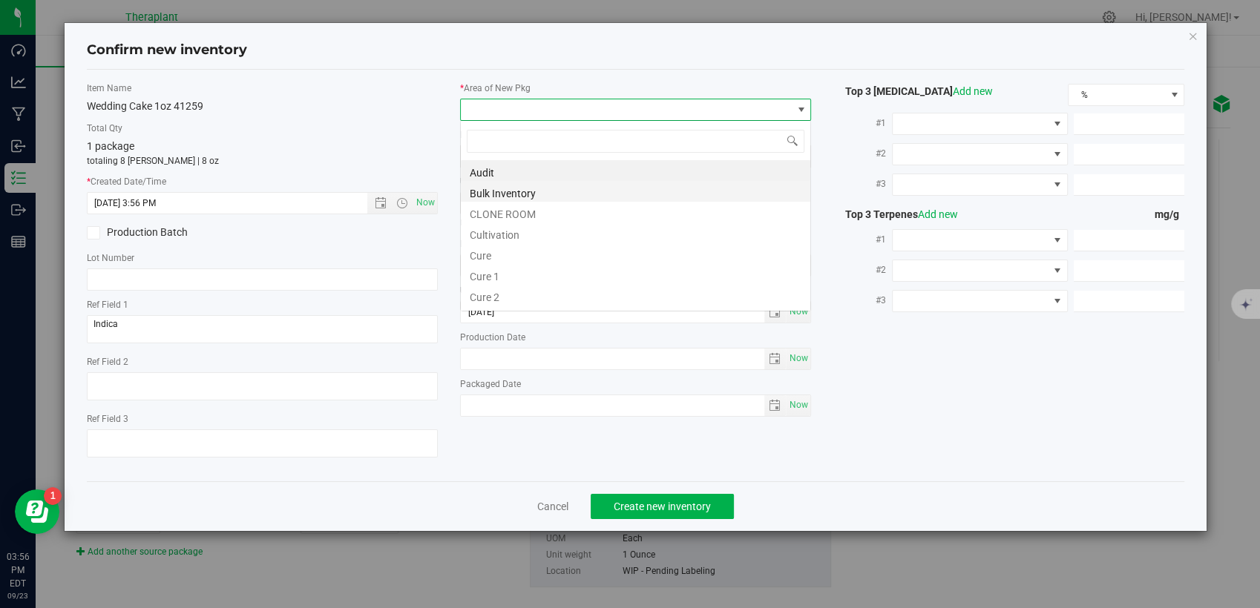
scroll to position [22, 351]
type input "v"
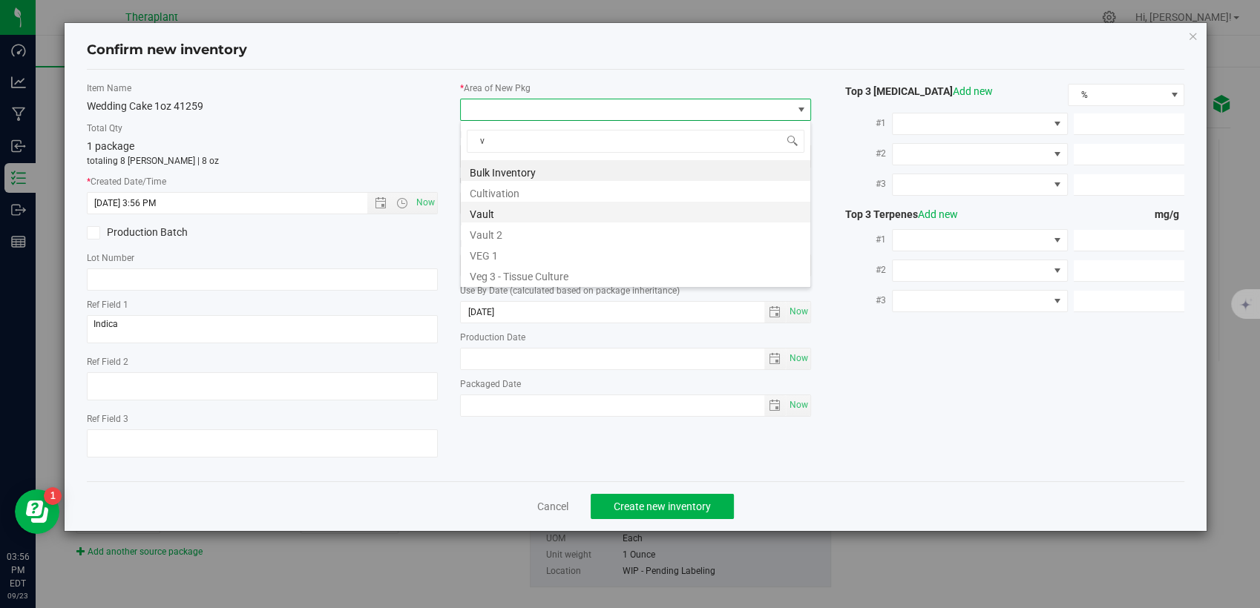
click at [494, 215] on li "Vault" at bounding box center [636, 212] width 350 height 21
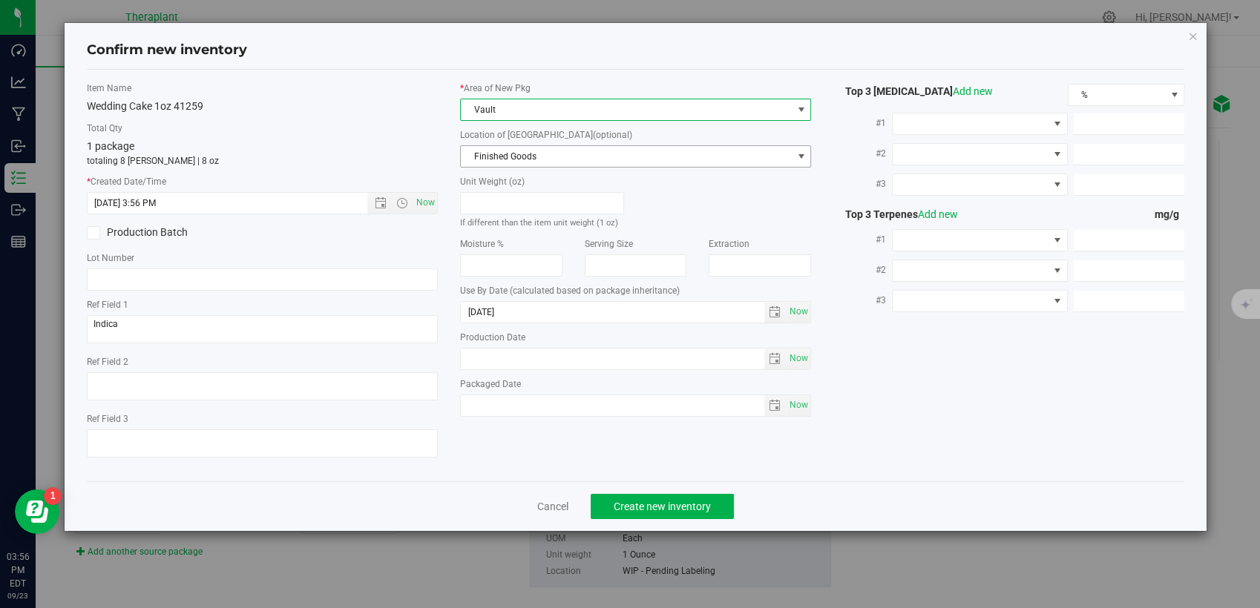
click at [589, 159] on span "Finished Goods" at bounding box center [626, 156] width 331 height 21
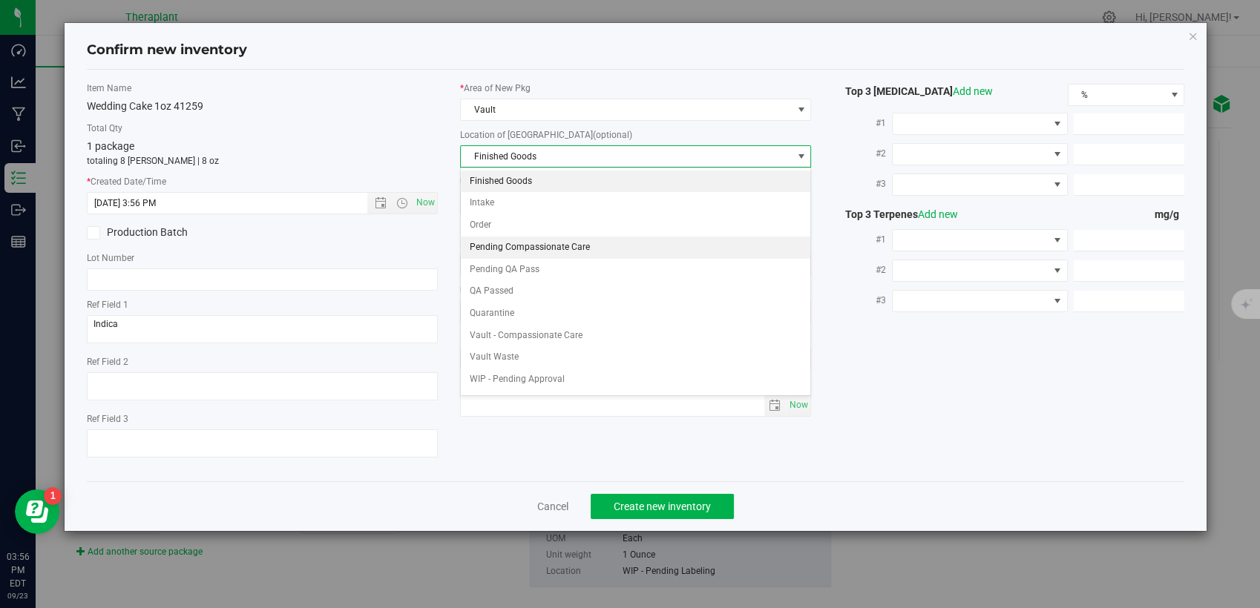
click at [551, 246] on li "Pending Compassionate Care" at bounding box center [636, 248] width 350 height 22
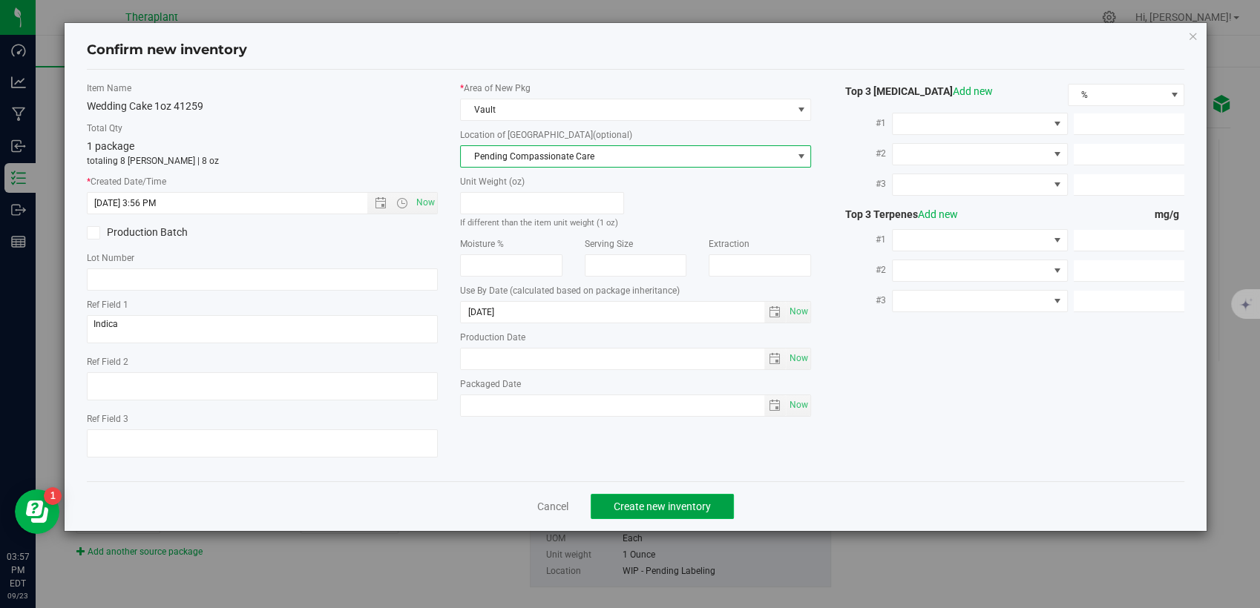
click at [672, 508] on span "Create new inventory" at bounding box center [662, 507] width 97 height 12
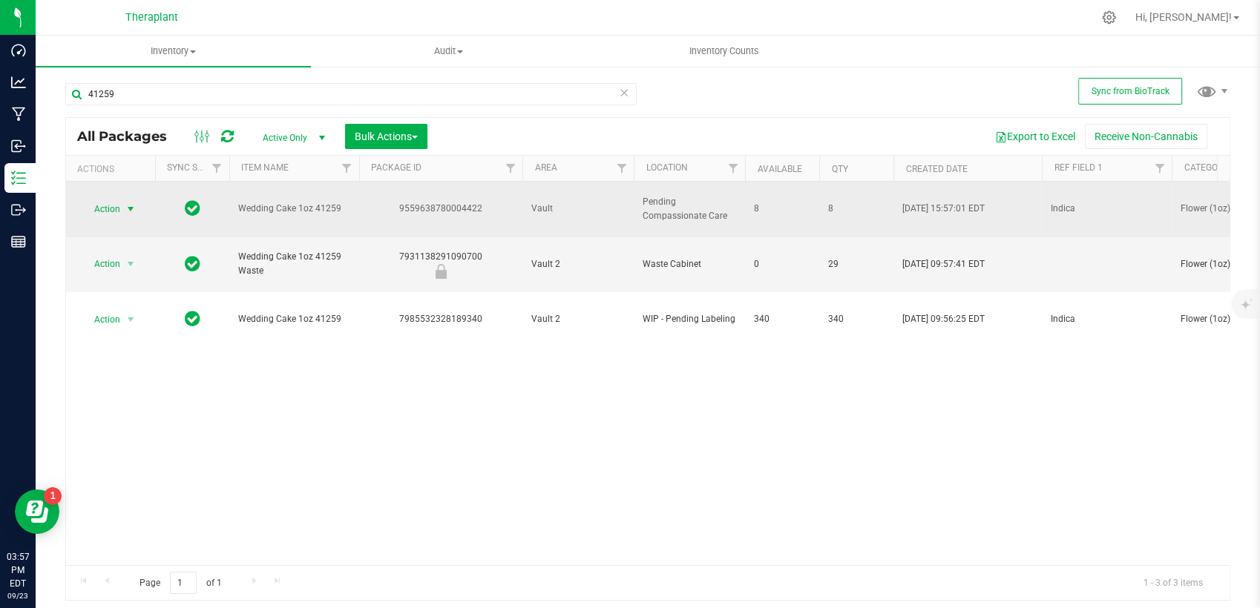
click at [125, 203] on span "select" at bounding box center [131, 209] width 12 height 12
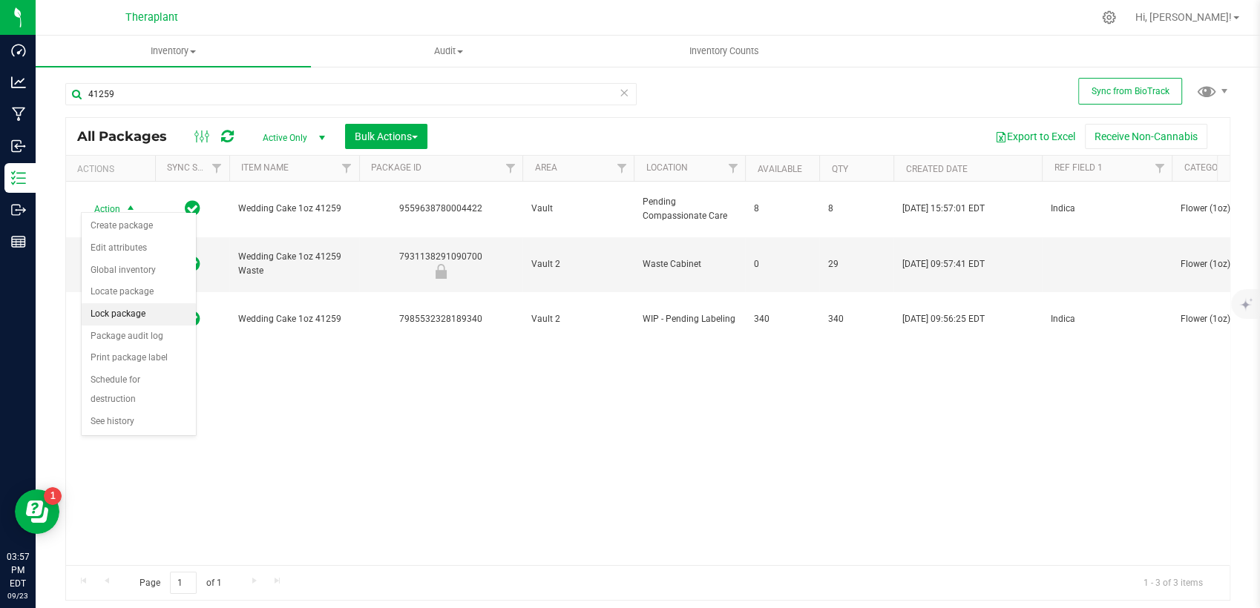
click at [124, 312] on li "Lock package" at bounding box center [139, 315] width 114 height 22
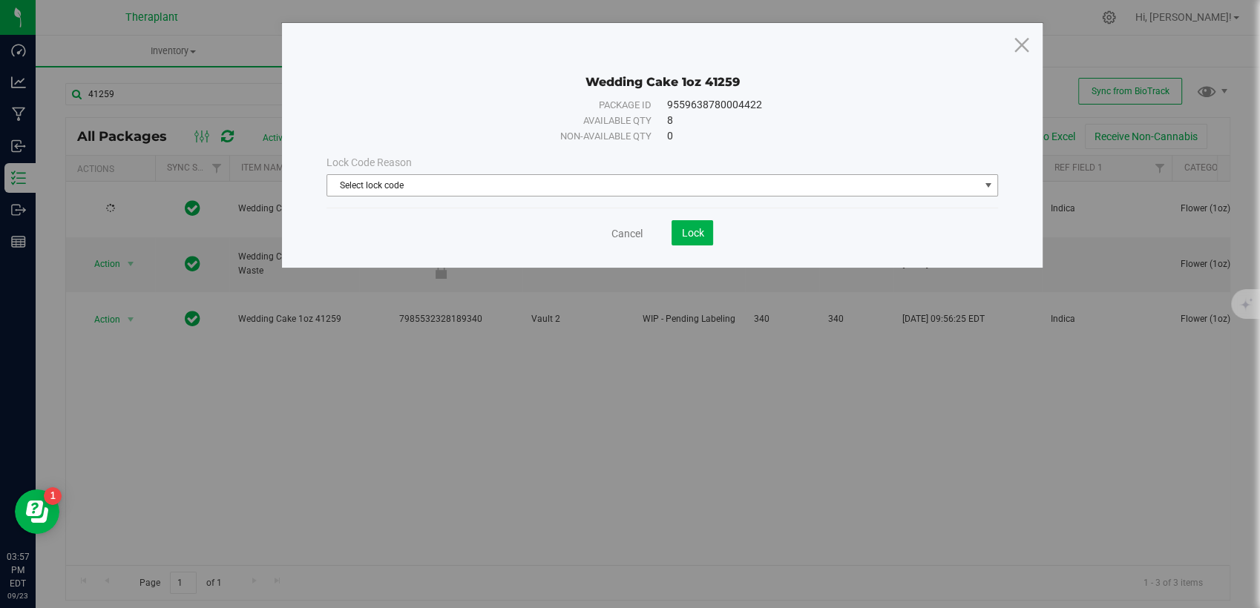
drag, startPoint x: 639, startPoint y: 183, endPoint x: 630, endPoint y: 183, distance: 8.9
click at [637, 183] on span "Select lock code" at bounding box center [653, 185] width 652 height 21
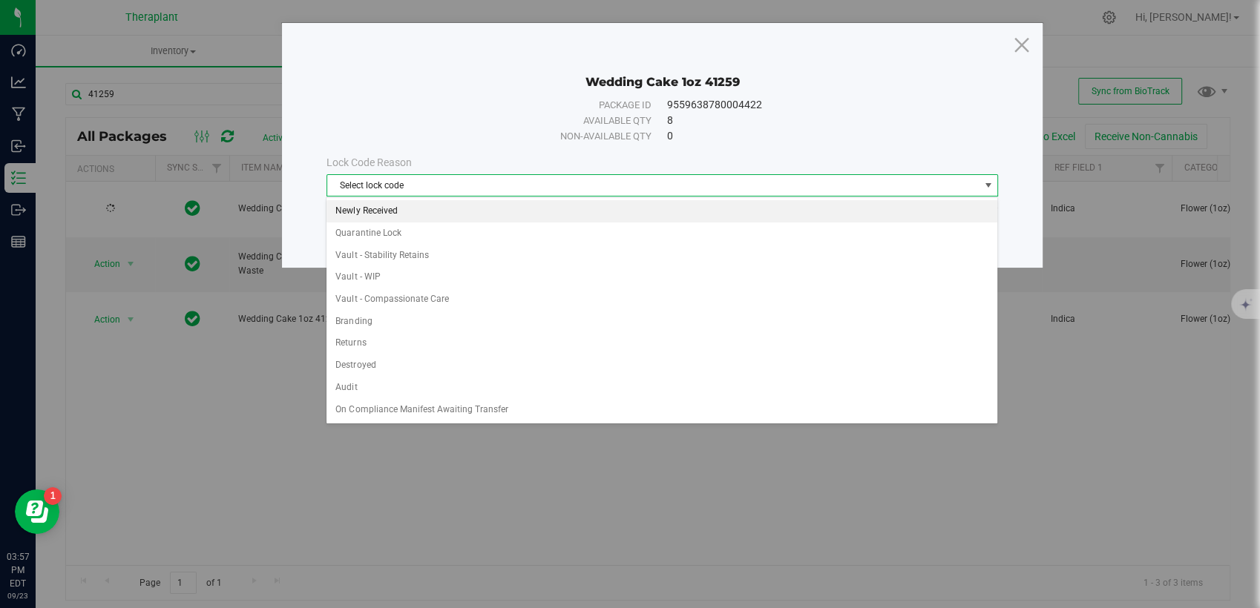
click at [388, 216] on li "Newly Received" at bounding box center [662, 211] width 671 height 22
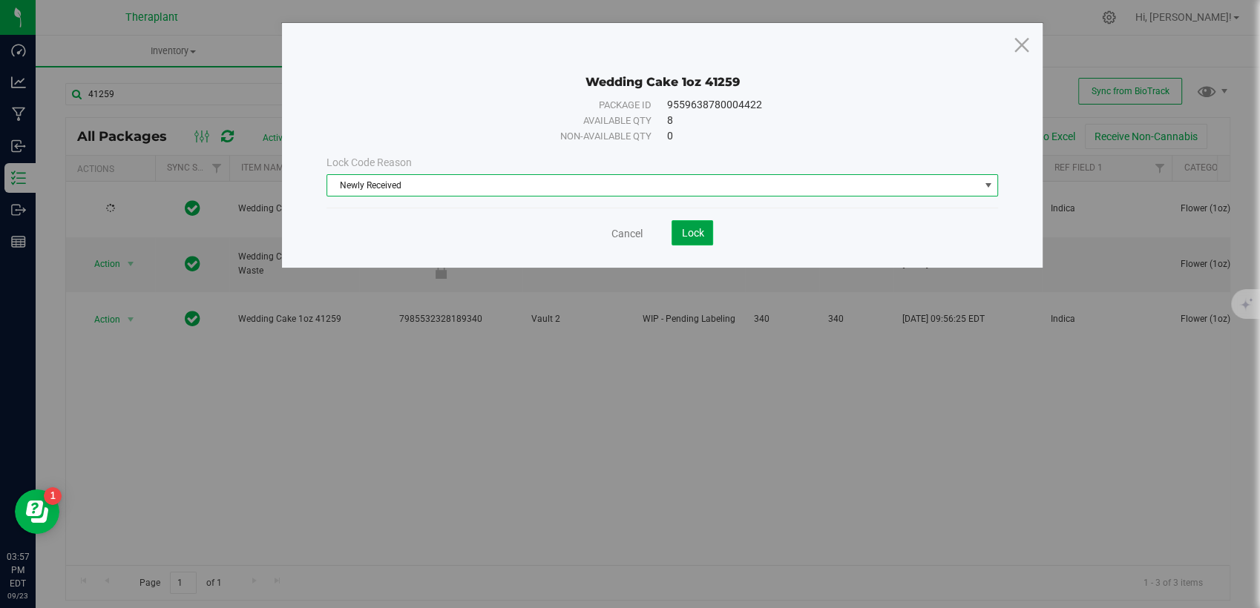
click at [701, 233] on span "Lock" at bounding box center [692, 233] width 22 height 12
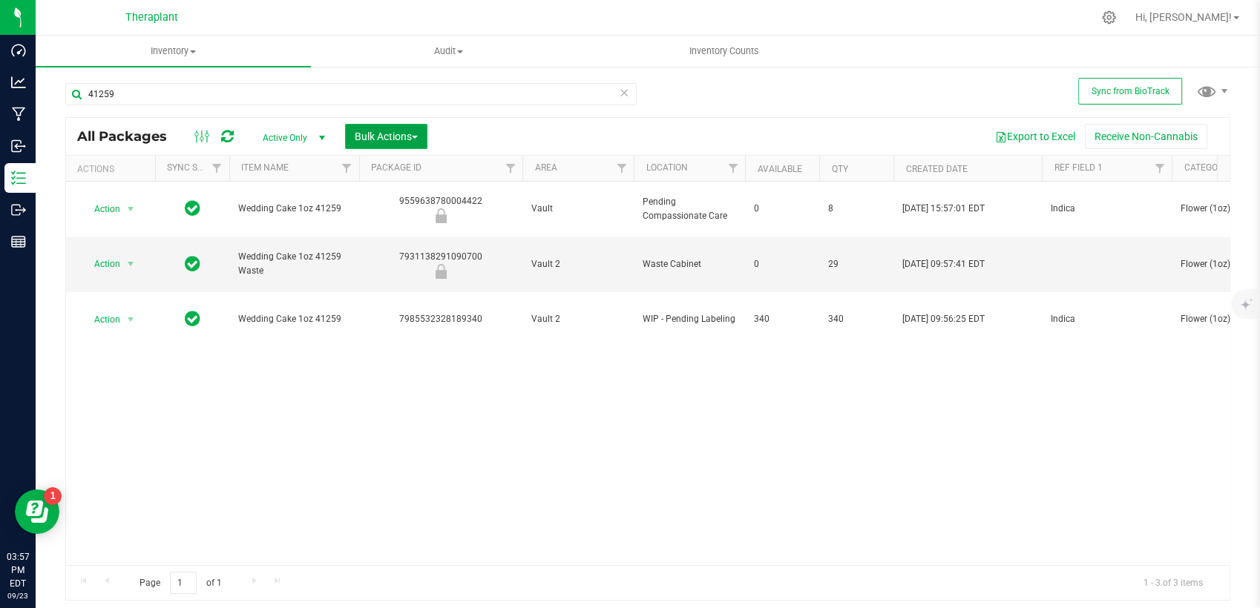
click at [381, 134] on span "Bulk Actions" at bounding box center [386, 137] width 63 height 12
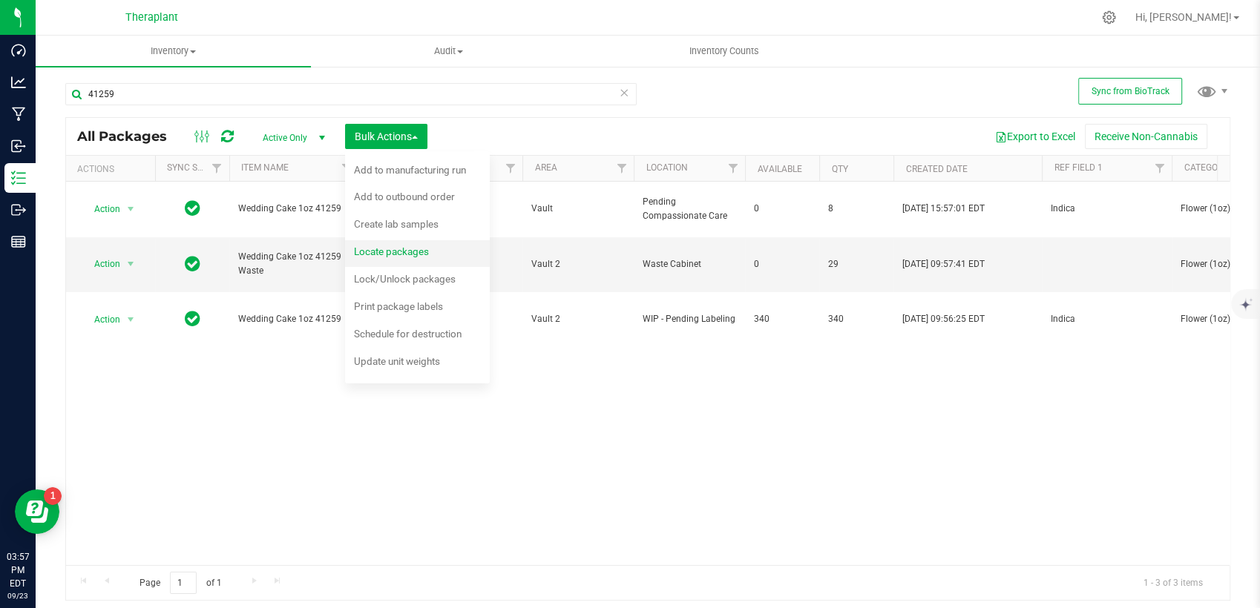
click at [404, 254] on span "Locate packages" at bounding box center [391, 252] width 75 height 12
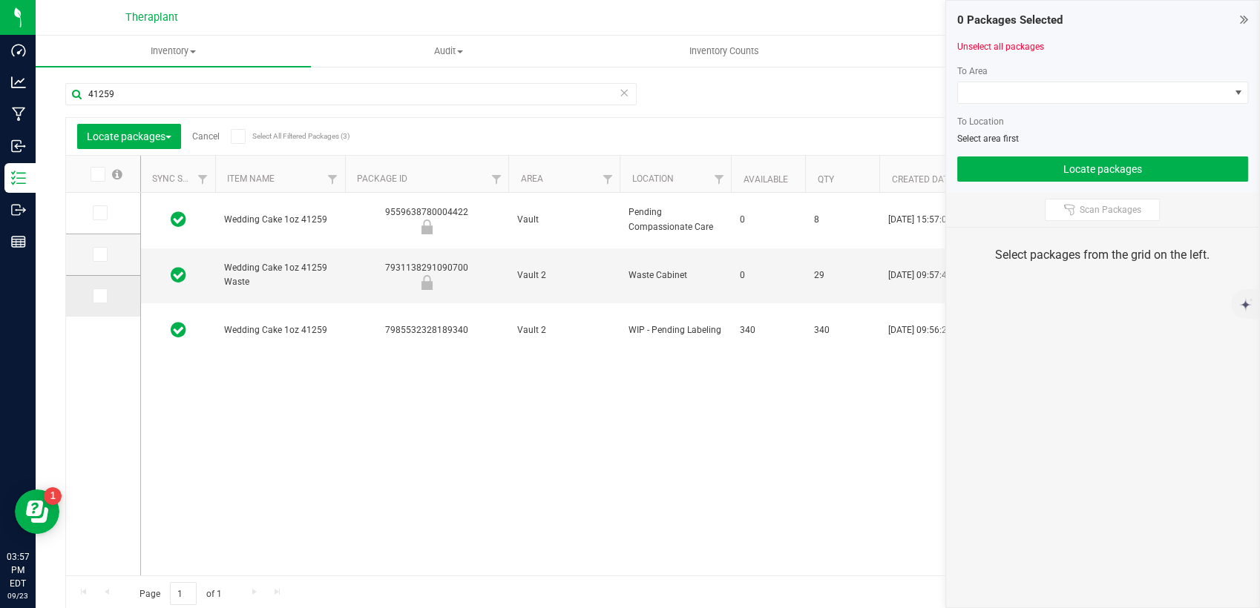
click at [93, 294] on span at bounding box center [100, 296] width 15 height 15
click at [0, 0] on input "checkbox" at bounding box center [0, 0] width 0 height 0
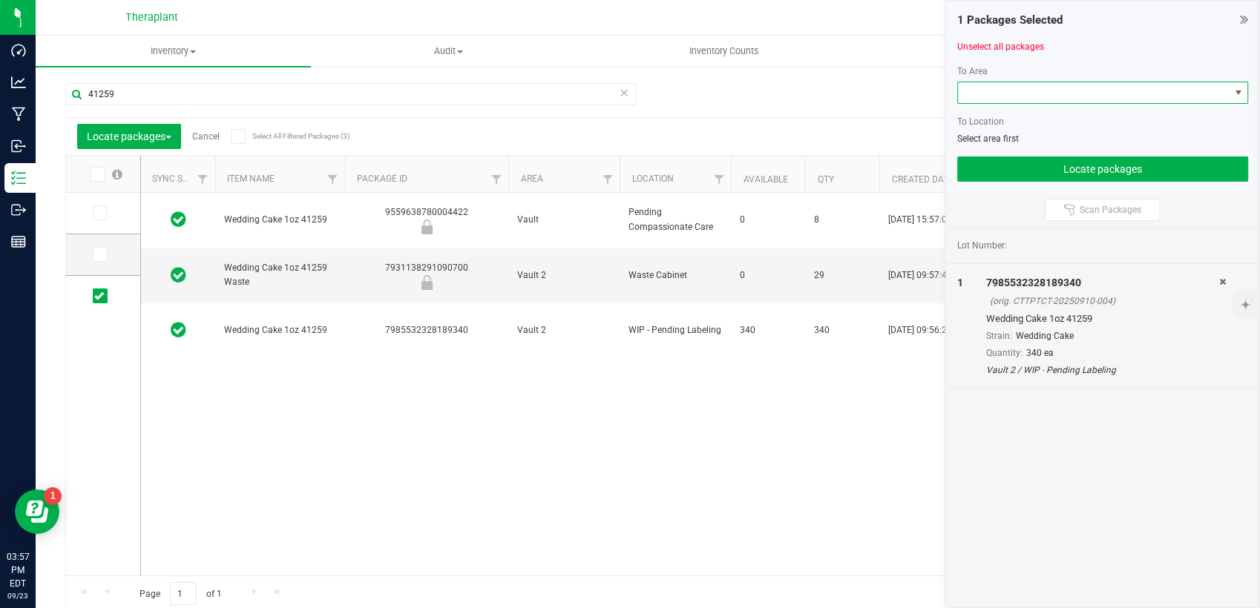
click at [985, 101] on span at bounding box center [1094, 92] width 272 height 21
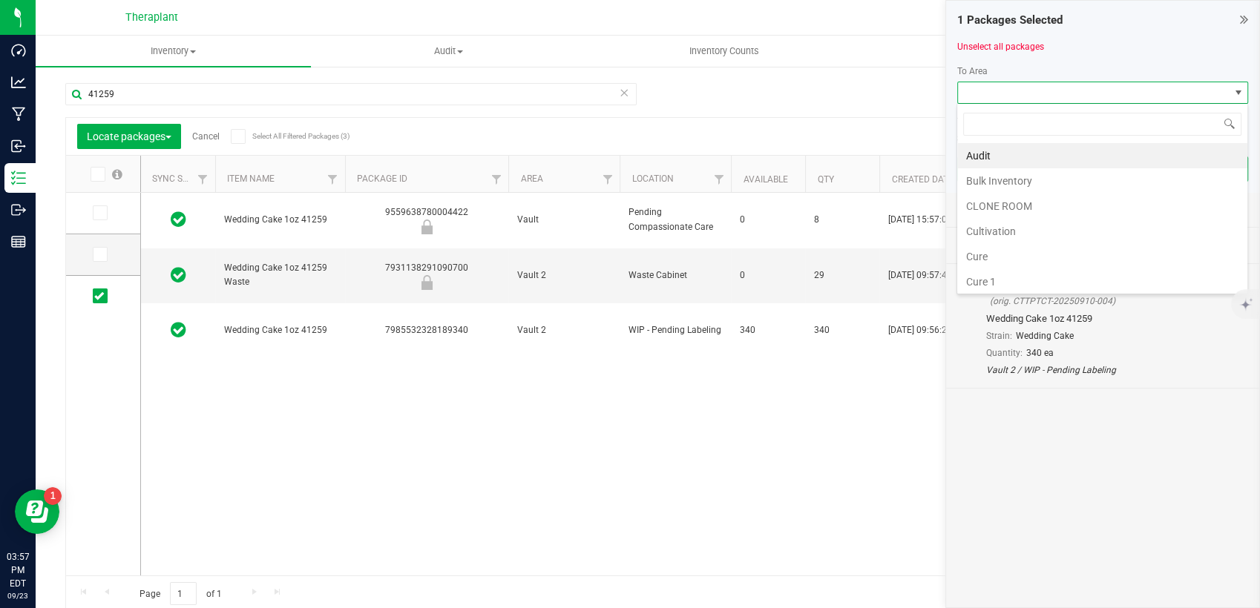
scroll to position [22, 291]
type input "v"
click at [991, 228] on li "Vault" at bounding box center [1102, 231] width 290 height 25
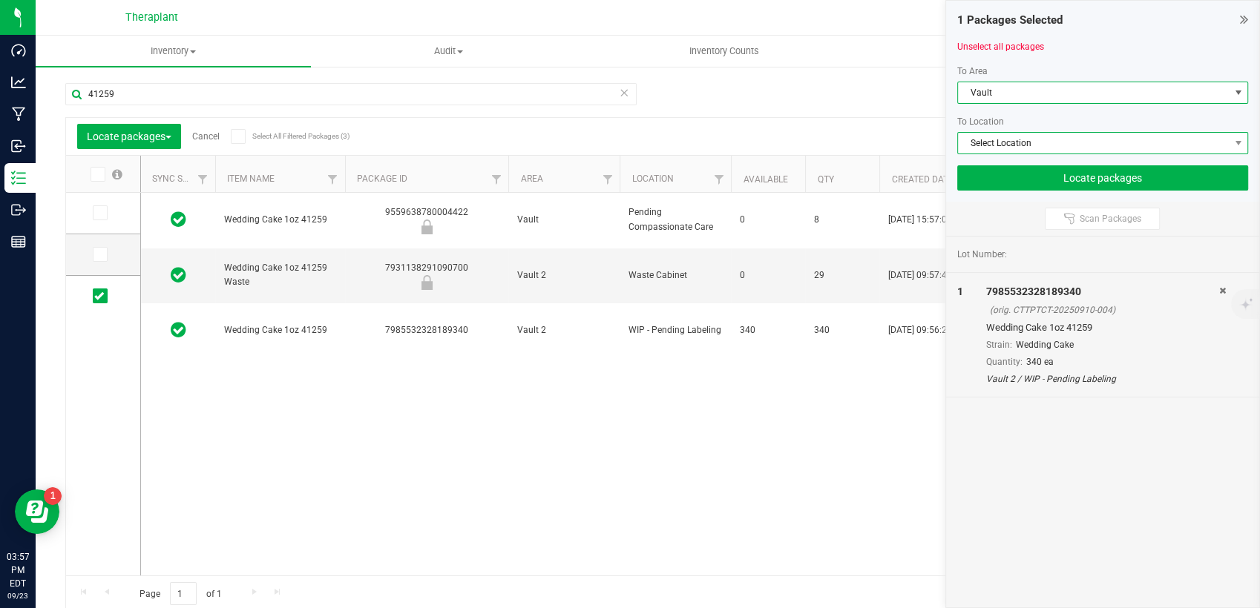
click at [996, 140] on span "Select Location" at bounding box center [1094, 143] width 272 height 21
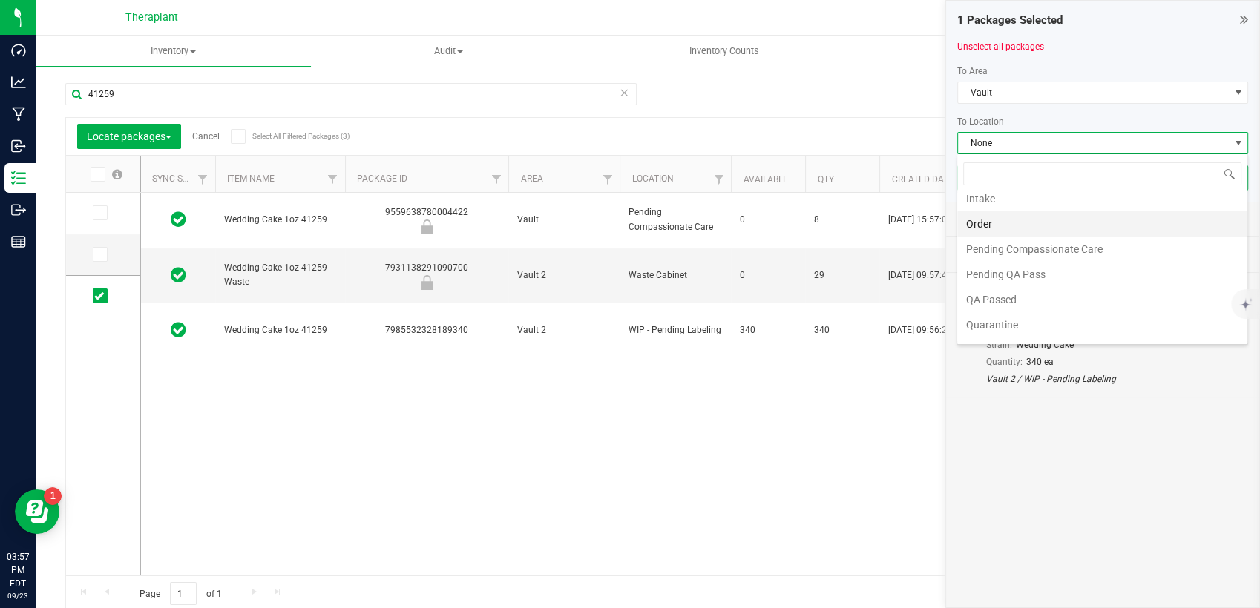
scroll to position [82, 0]
click at [991, 274] on li "QA Passed" at bounding box center [1102, 274] width 290 height 25
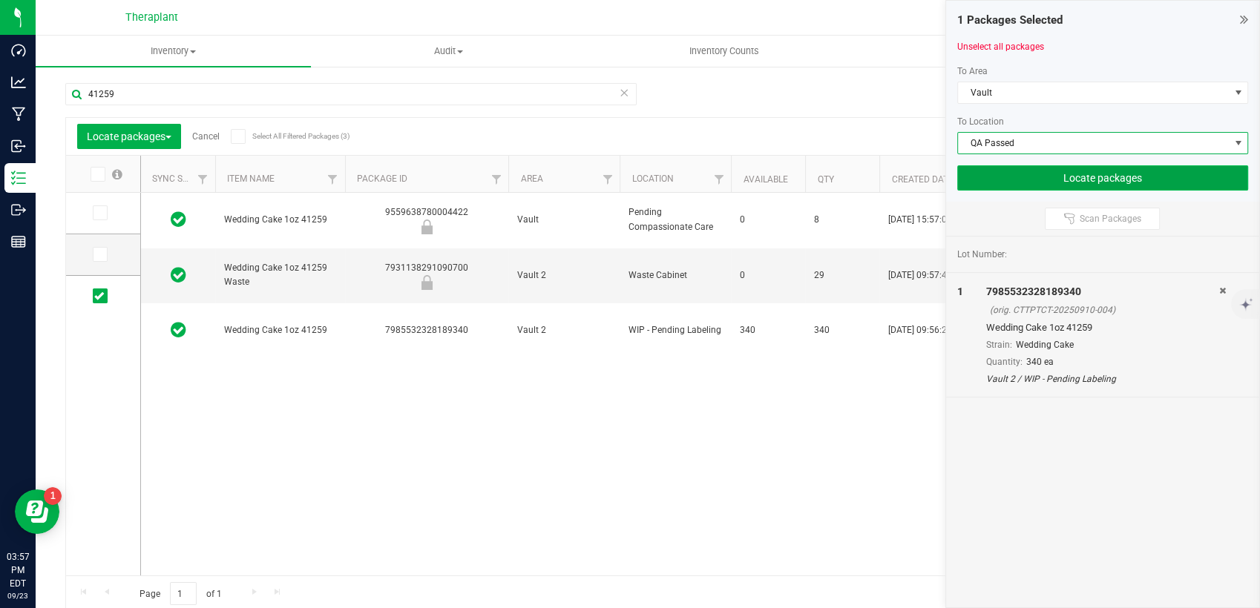
click at [1020, 176] on button "Locate packages" at bounding box center [1103, 177] width 292 height 25
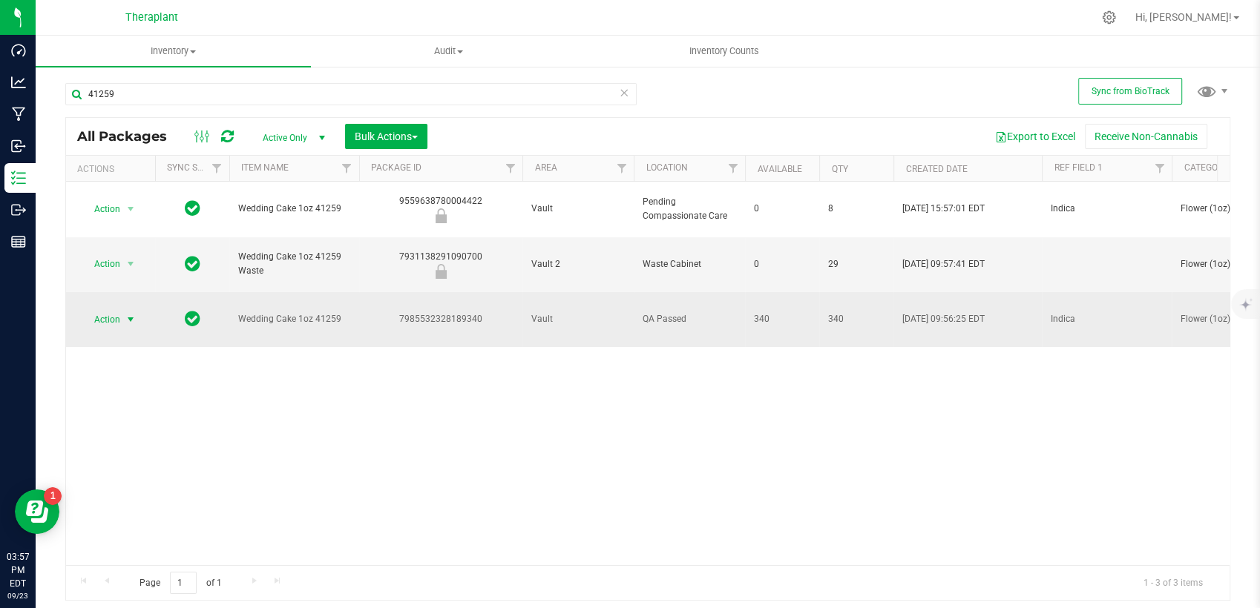
click at [119, 309] on span "Action" at bounding box center [101, 319] width 40 height 21
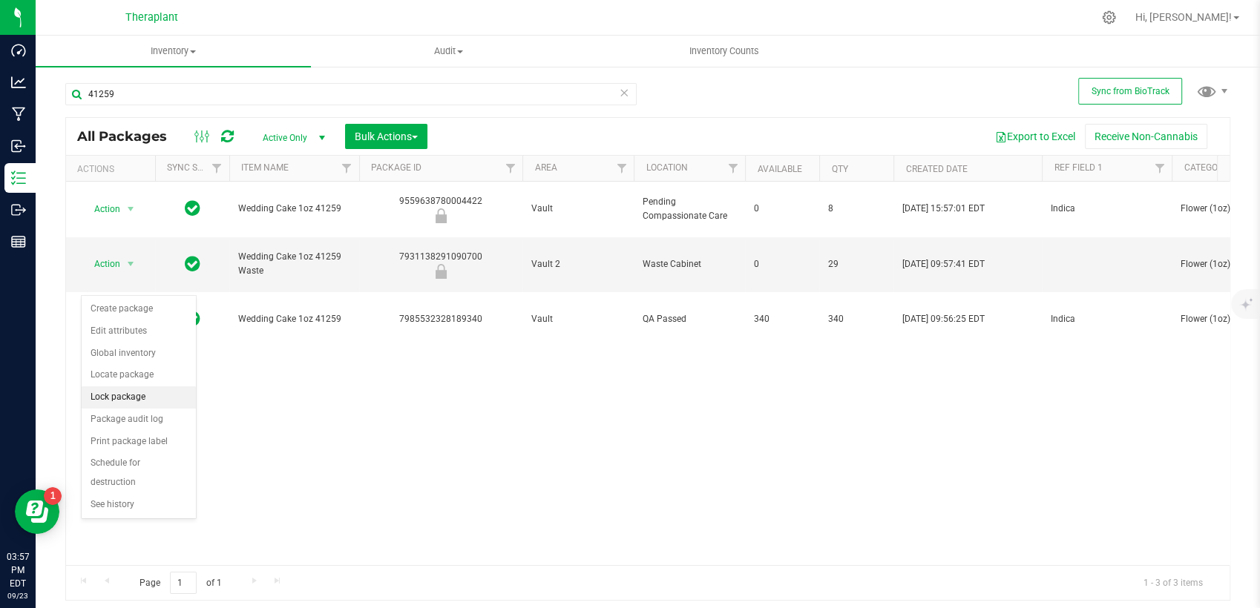
click at [144, 395] on li "Lock package" at bounding box center [139, 398] width 114 height 22
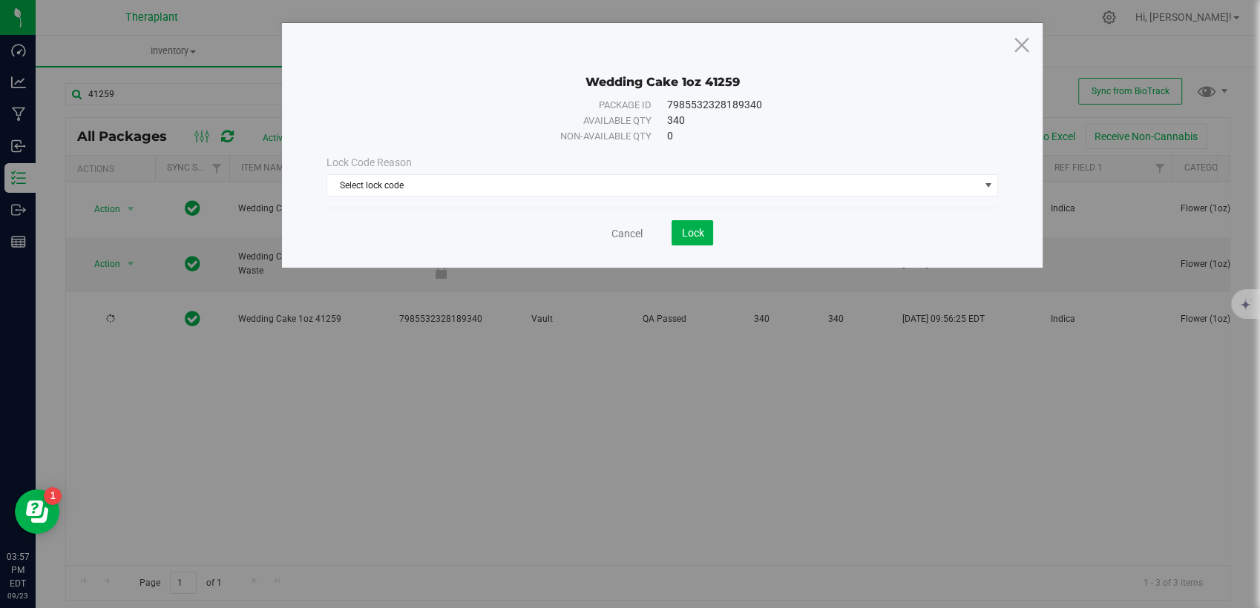
click at [608, 199] on div "Lock Code Reason Select lock code Select lock code Newly Received Quarantine Lo…" at bounding box center [662, 176] width 695 height 64
click at [478, 186] on span "Select lock code" at bounding box center [653, 185] width 652 height 21
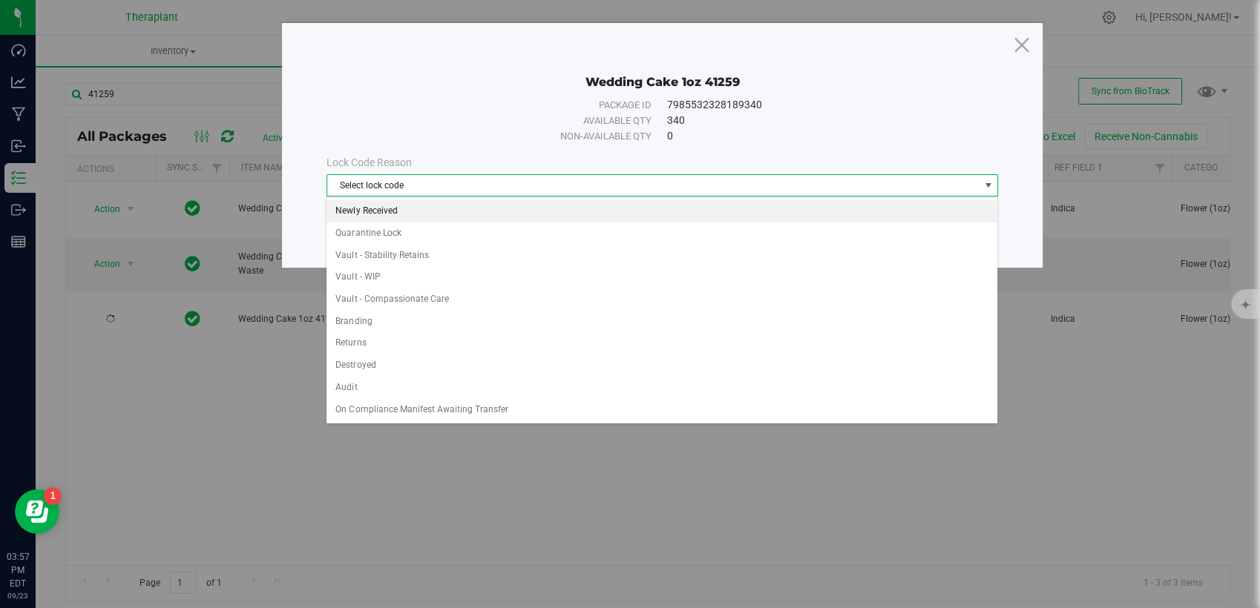
click at [373, 209] on li "Newly Received" at bounding box center [662, 211] width 671 height 22
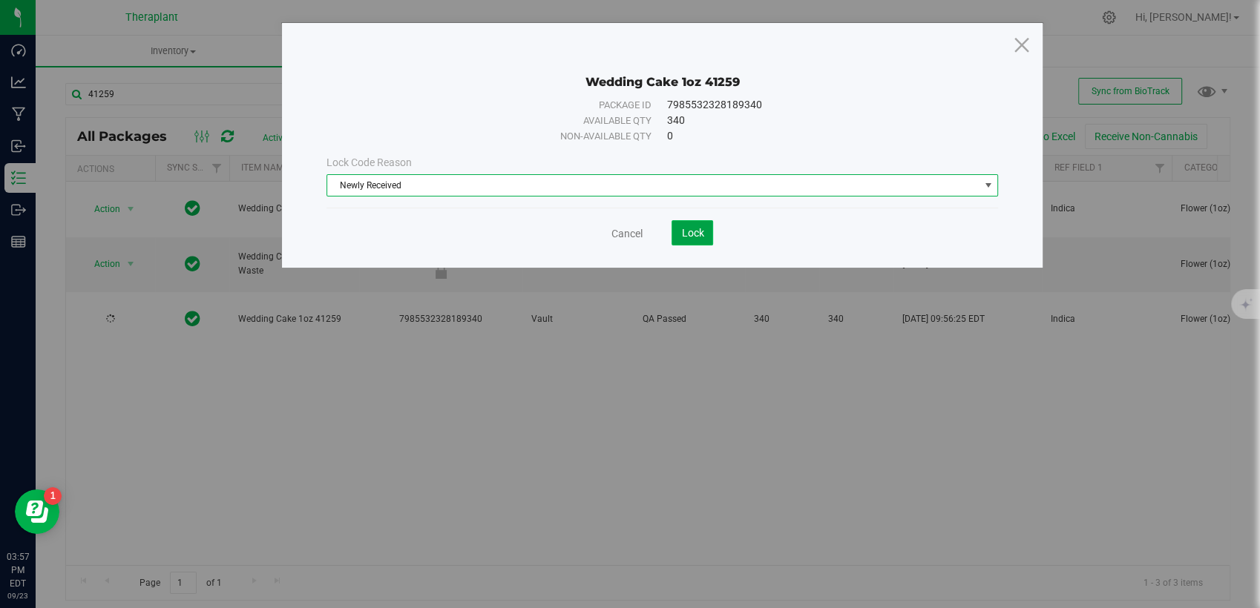
click at [683, 228] on span "Lock" at bounding box center [692, 233] width 22 height 12
